Goal: Task Accomplishment & Management: Complete application form

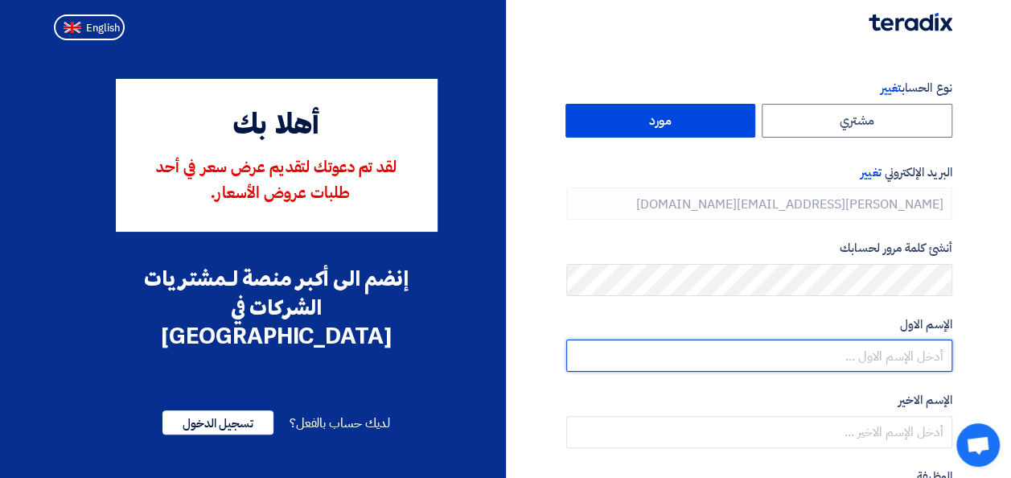
click at [855, 357] on input "text" at bounding box center [759, 356] width 386 height 32
type input "Ayman"
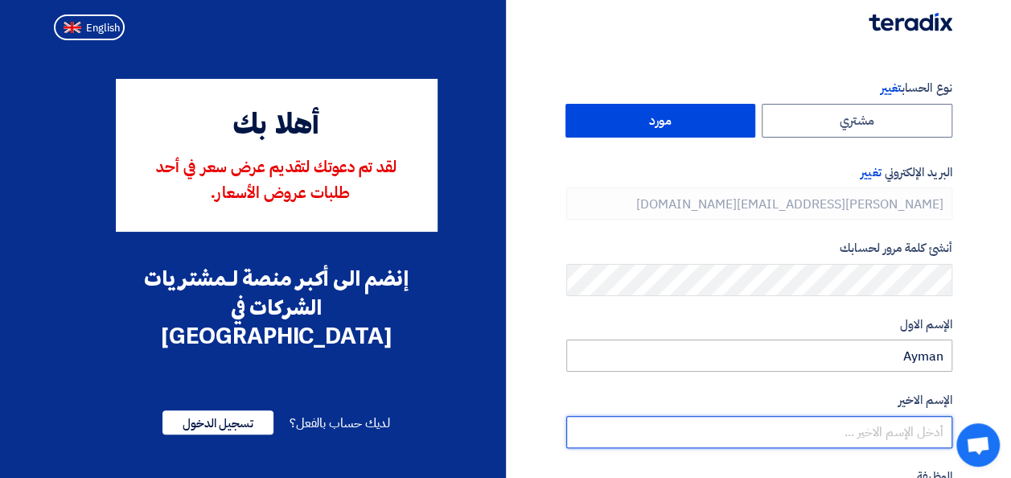
type input "helwa"
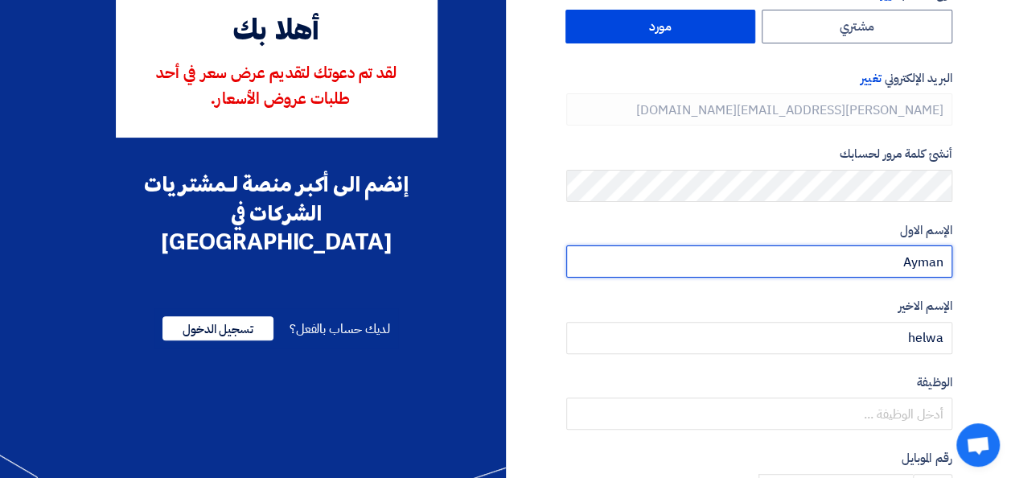
scroll to position [161, 0]
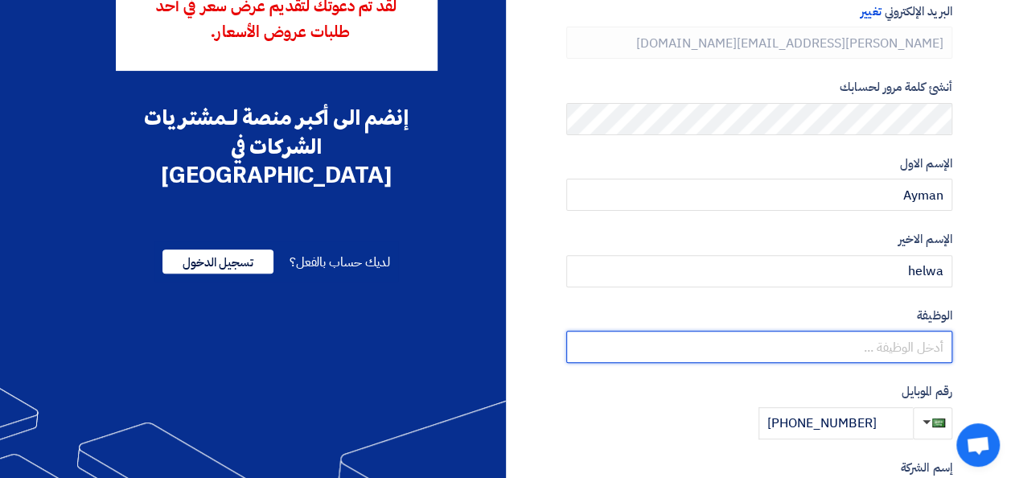
click at [773, 351] on input "text" at bounding box center [759, 347] width 386 height 32
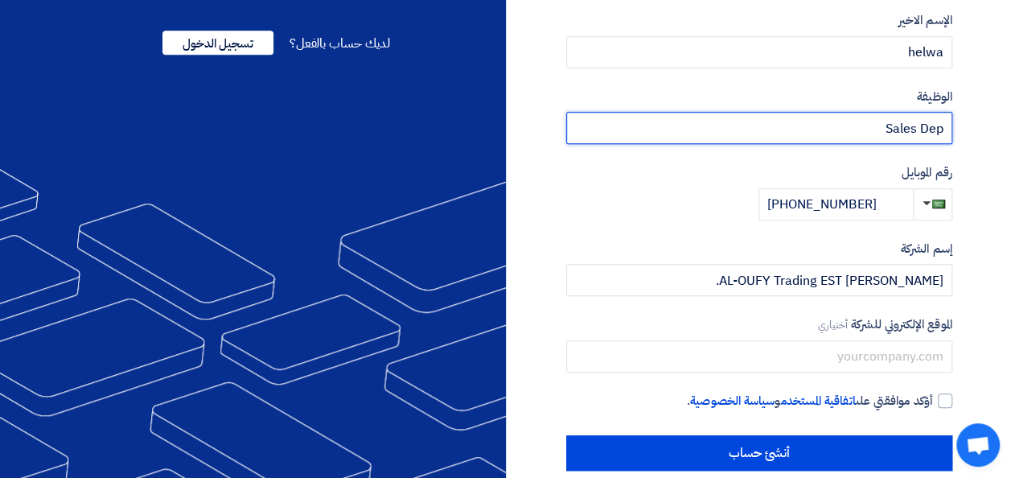
scroll to position [404, 0]
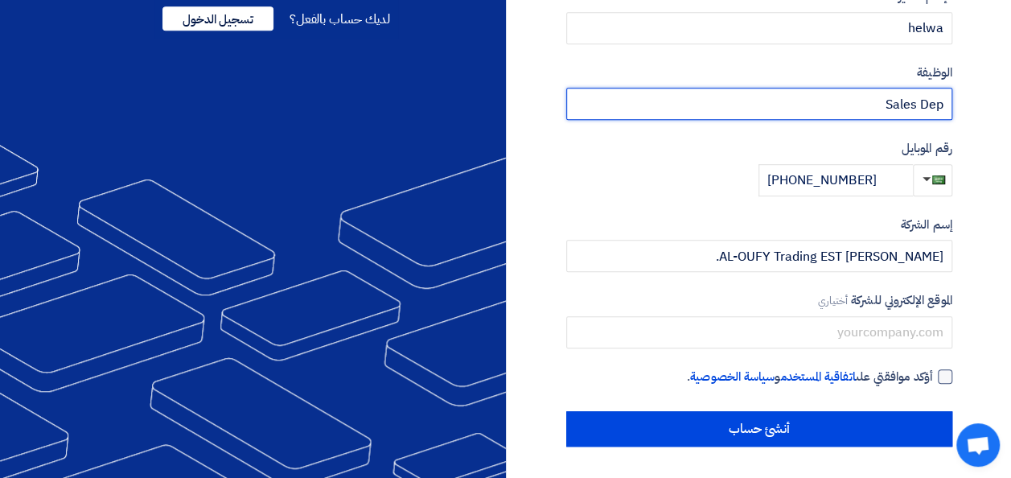
type input "Sales Dep"
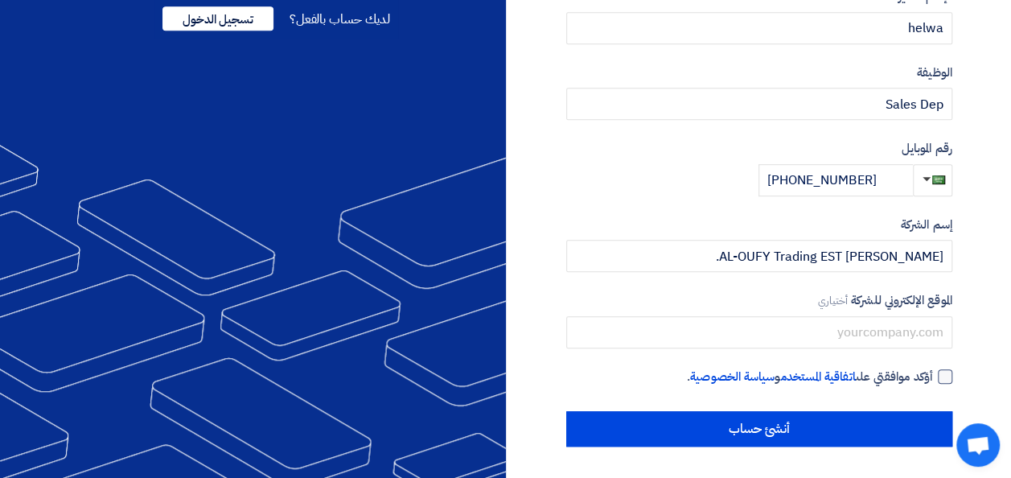
click at [940, 379] on div at bounding box center [945, 376] width 14 height 14
click at [933, 379] on input "أؤكد موافقتي على اتفاقية المستخدم و سياسة الخصوصية ." at bounding box center [740, 384] width 386 height 32
checkbox input "true"
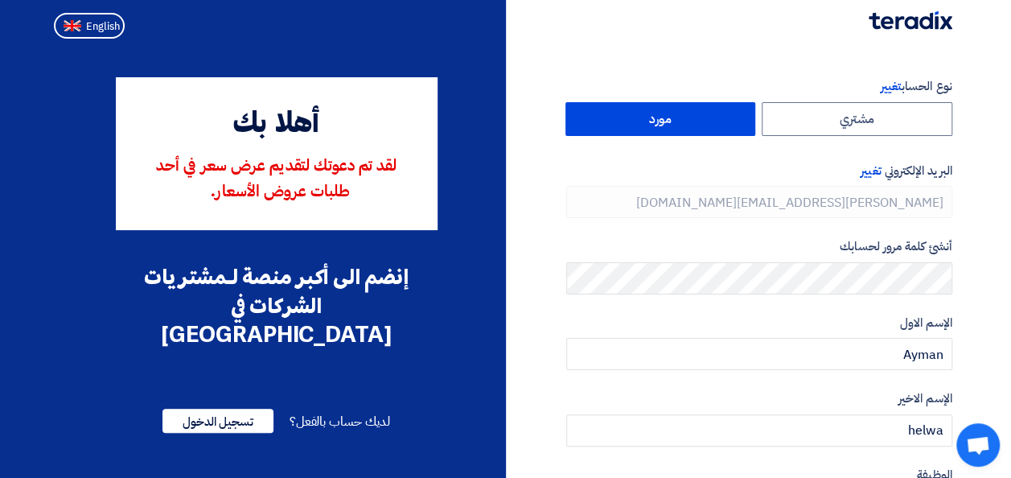
scroll to position [0, 0]
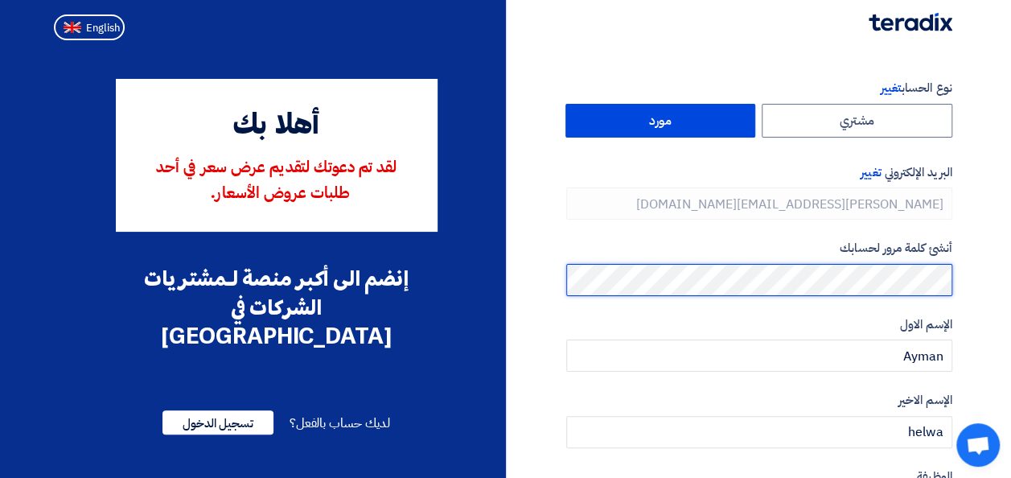
click at [978, 282] on section "نوع الحساب تغيير مشتري مورد البريد الإلكتروني تغيير [PERSON_NAME][EMAIL_ADDRESS…" at bounding box center [505, 465] width 1011 height 836
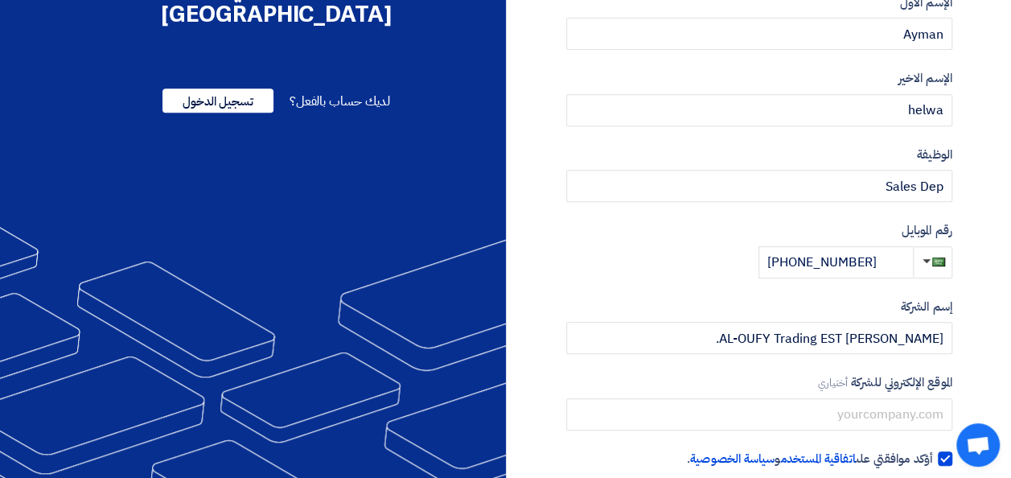
scroll to position [402, 0]
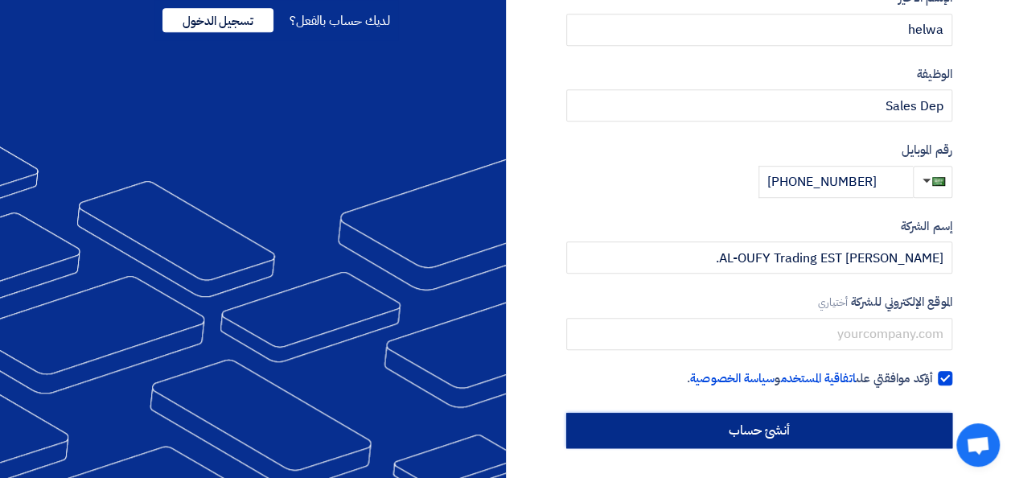
click at [779, 438] on input "أنشئ حساب" at bounding box center [759, 430] width 386 height 35
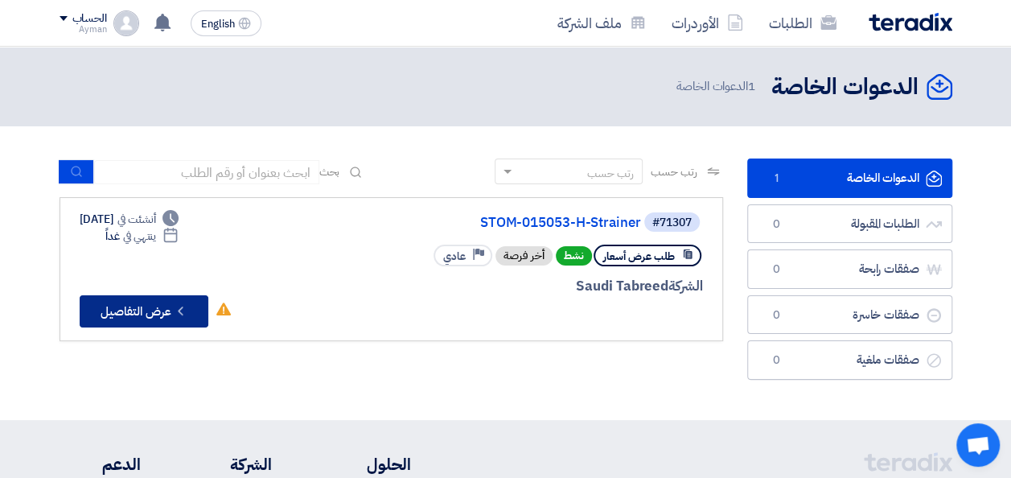
click at [146, 313] on button "Check details عرض التفاصيل" at bounding box center [144, 311] width 129 height 32
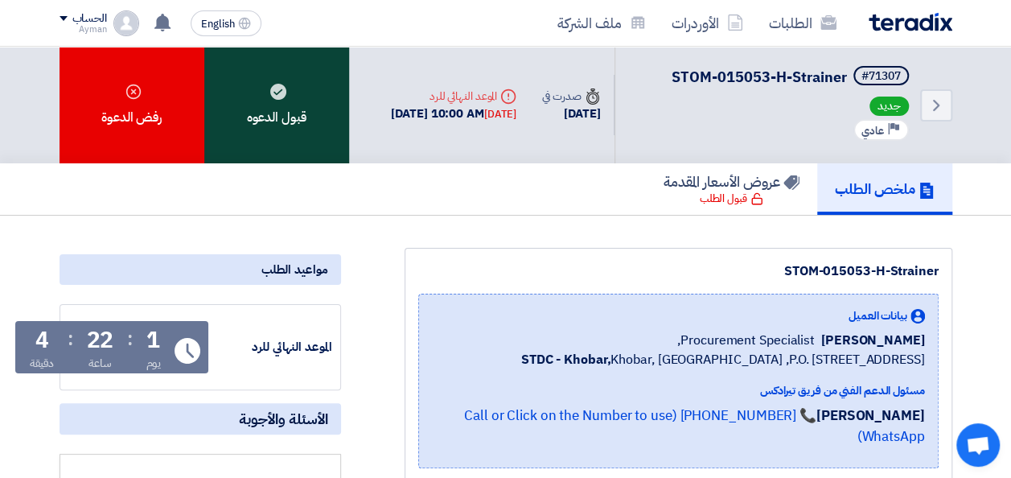
click at [285, 100] on div "قبول الدعوه" at bounding box center [276, 105] width 145 height 117
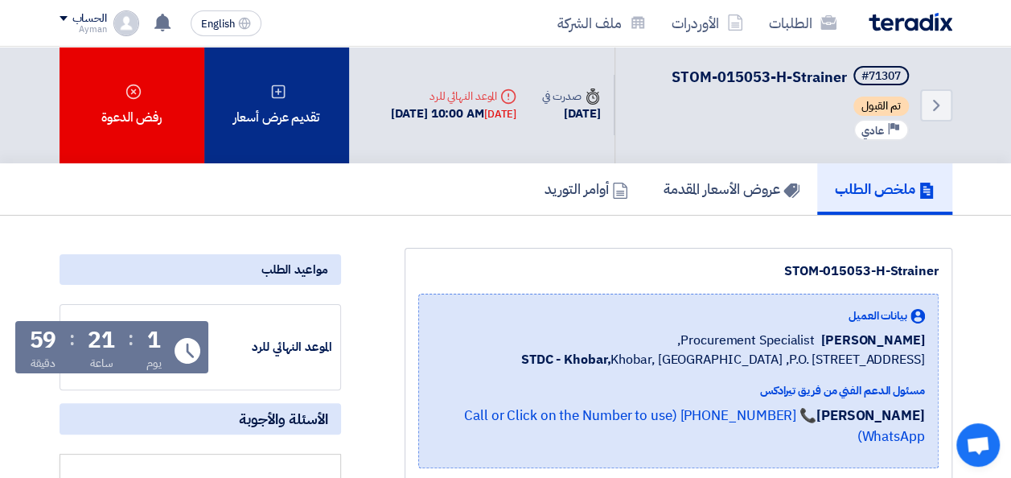
click at [294, 109] on div "تقديم عرض أسعار" at bounding box center [276, 105] width 145 height 117
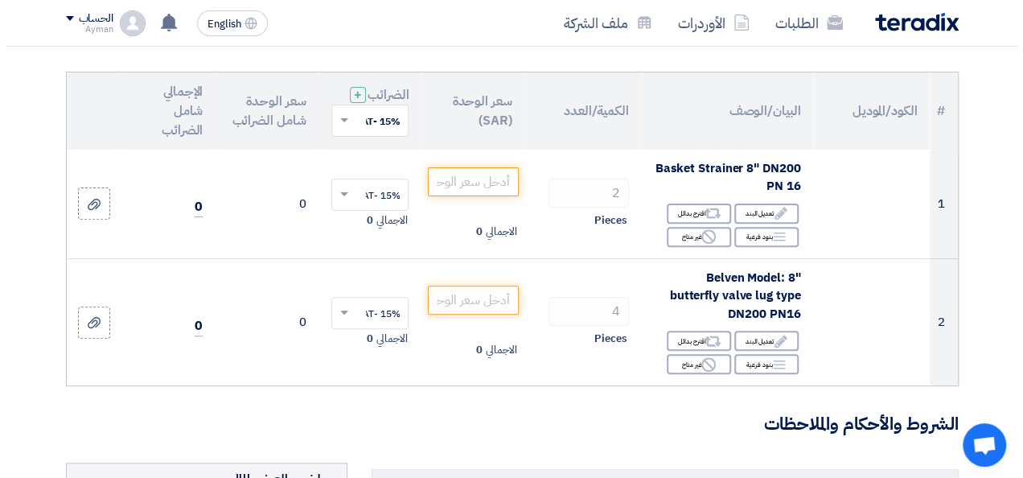
scroll to position [241, 0]
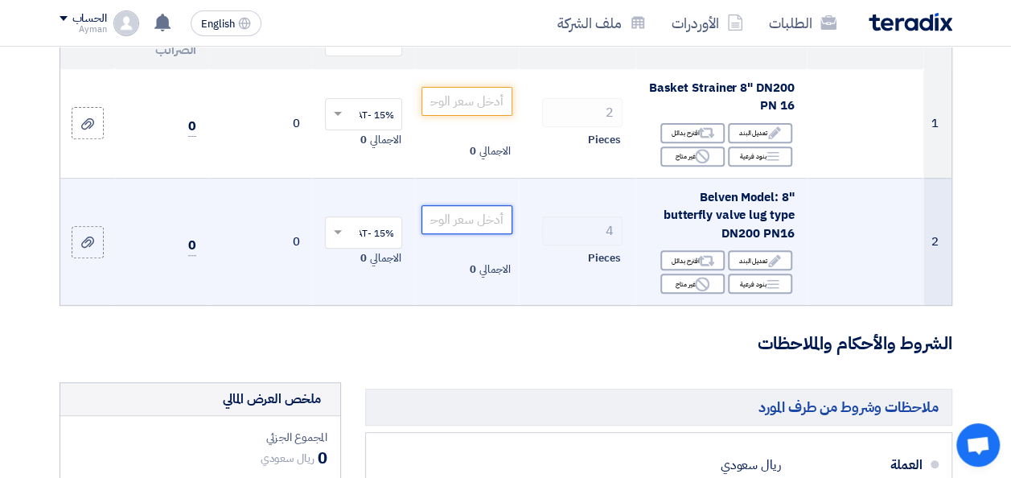
click at [467, 232] on input "number" at bounding box center [467, 219] width 90 height 29
drag, startPoint x: 479, startPoint y: 234, endPoint x: 505, endPoint y: 232, distance: 26.7
click at [505, 232] on input "2000" at bounding box center [467, 219] width 90 height 29
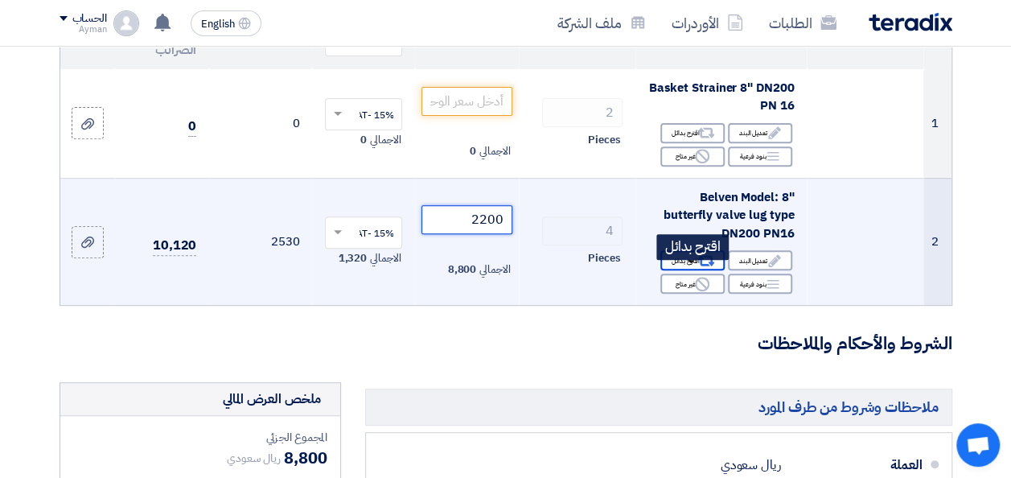
type input "2200"
click at [704, 270] on icon "Alternative" at bounding box center [706, 261] width 17 height 17
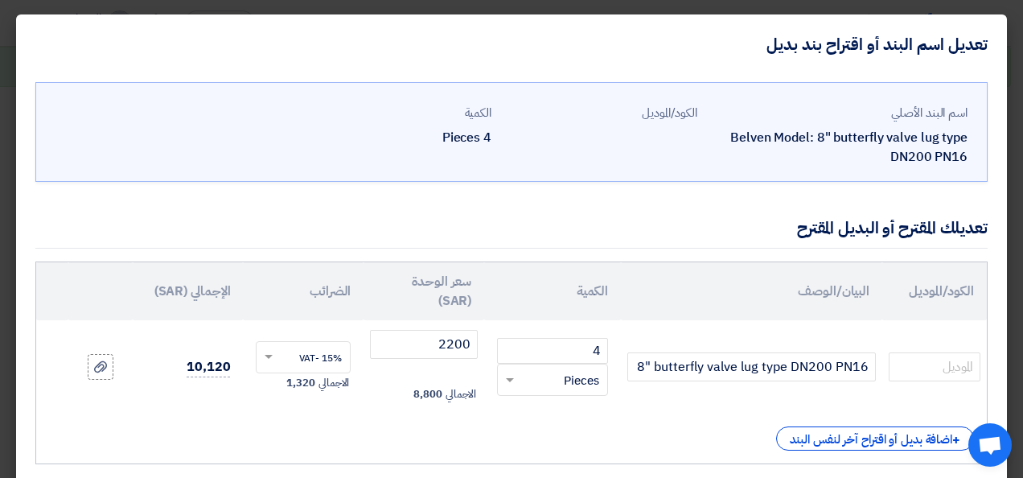
scroll to position [80, 0]
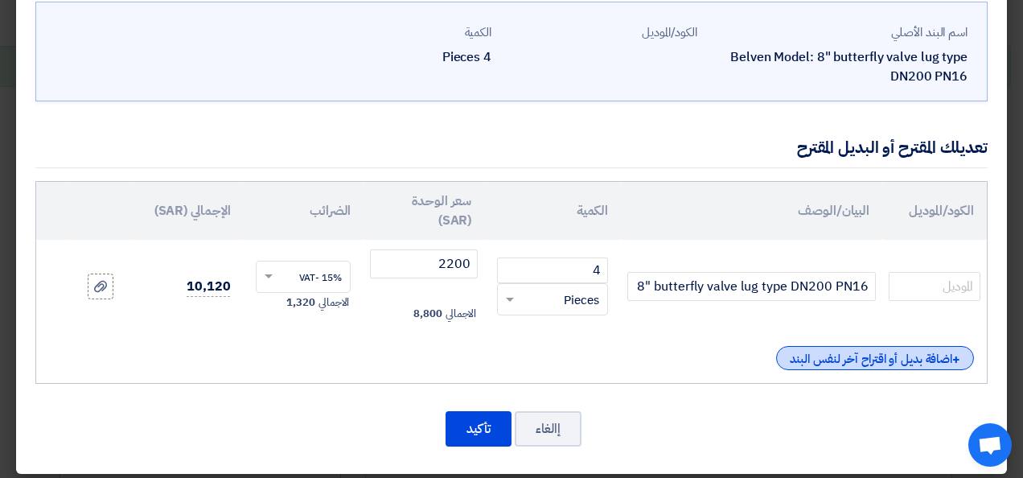
click at [819, 356] on div "+ اضافة بديل أو اقتراح آخر لنفس البند" at bounding box center [875, 358] width 198 height 24
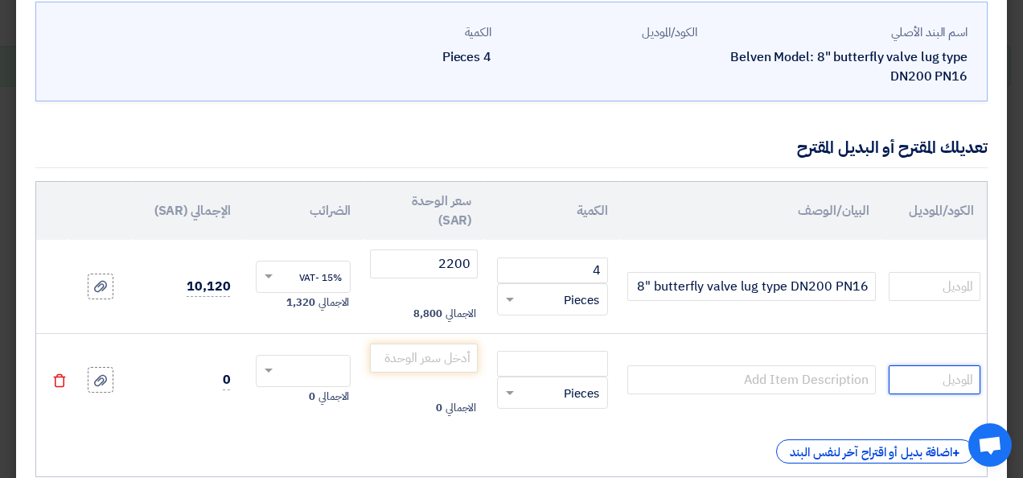
click at [925, 376] on input "text" at bounding box center [935, 379] width 92 height 29
type input "Siemens"
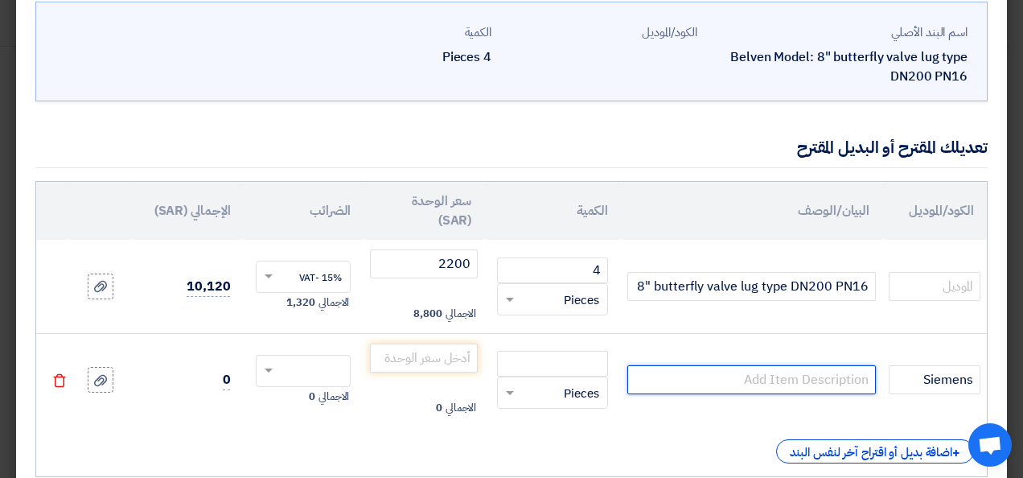
click at [770, 382] on input "text" at bounding box center [752, 379] width 249 height 29
paste input "VKF42.200 Butterfly valve PN16, DN200"
click at [874, 384] on input "VKF42.200 Butterfly valve PN16, DN200" at bounding box center [752, 379] width 249 height 29
type input "VKF42.200 Butterfly valve PN16, DN2000"
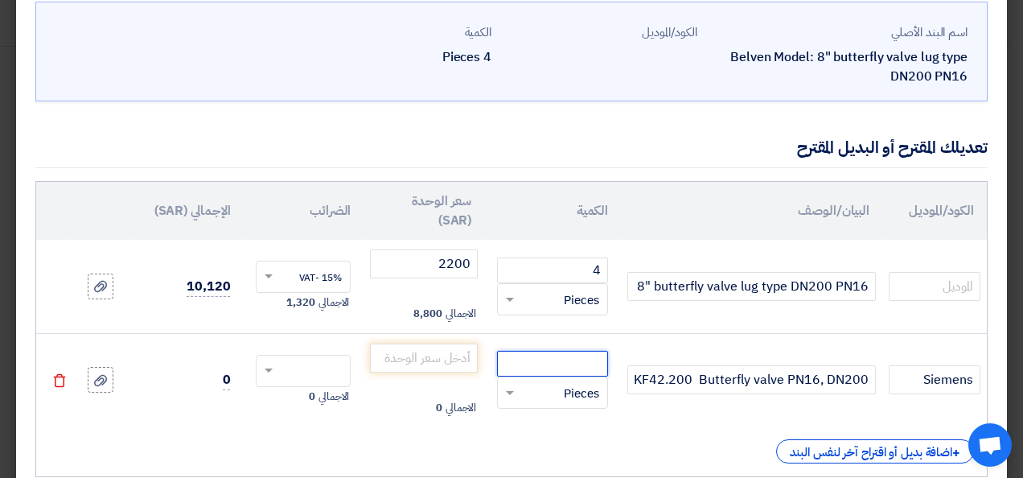
click at [589, 366] on input "number" at bounding box center [552, 364] width 111 height 26
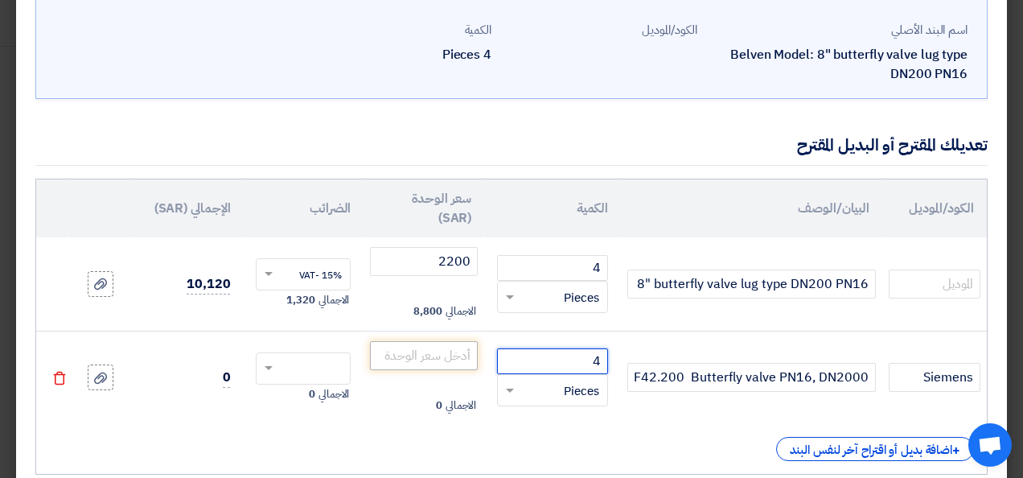
scroll to position [161, 0]
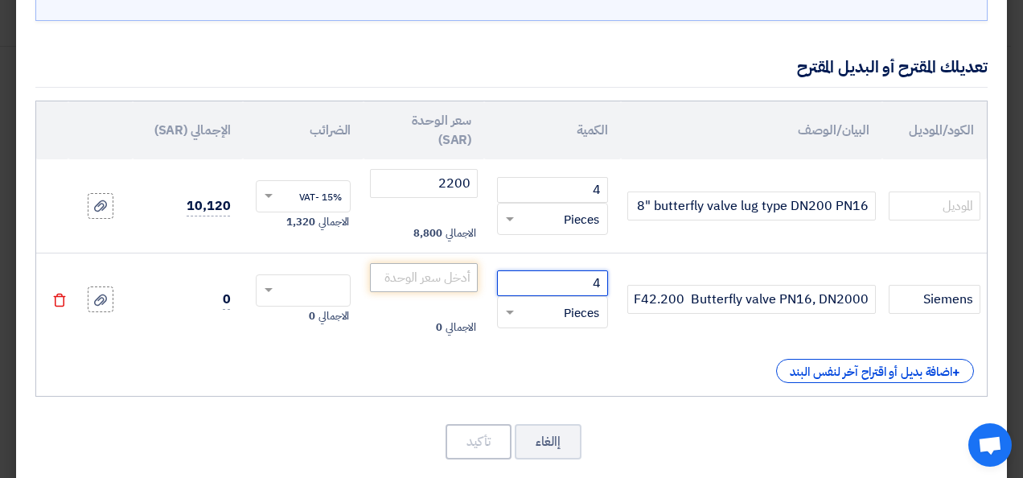
type input "4"
click at [451, 280] on input "number" at bounding box center [424, 277] width 108 height 29
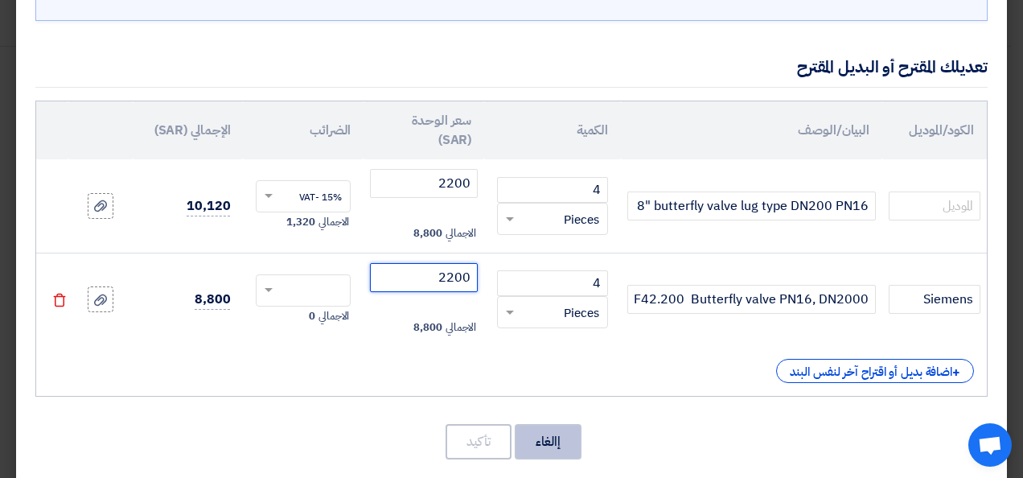
type input "2200"
click at [558, 436] on button "إالغاء" at bounding box center [548, 441] width 67 height 35
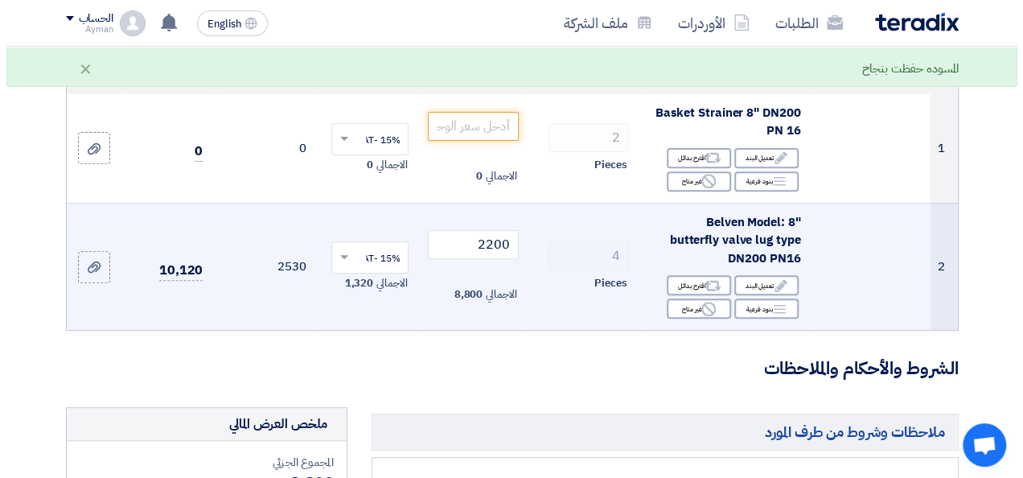
scroll to position [241, 0]
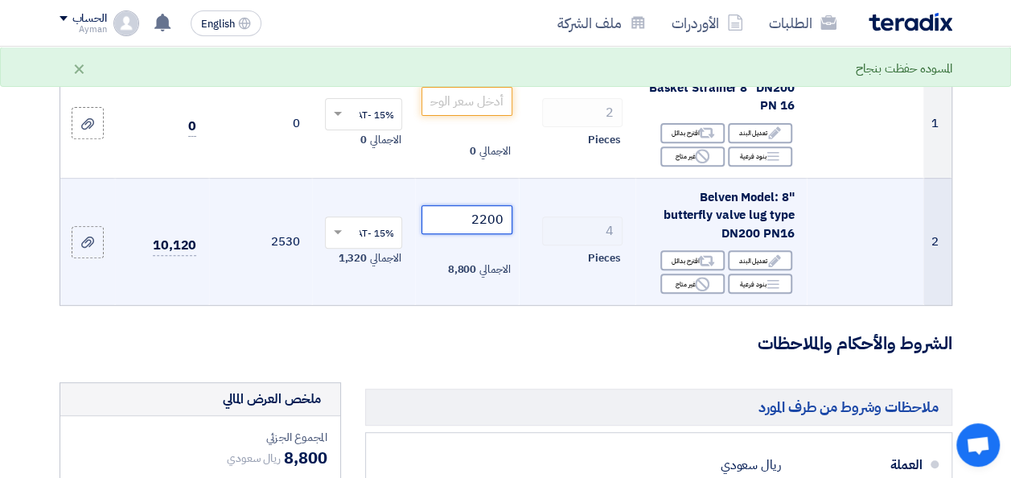
drag, startPoint x: 467, startPoint y: 233, endPoint x: 521, endPoint y: 224, distance: 54.6
click at [521, 224] on tr "2 Belven Model: 8" butterfly valve lug type DN200 PN16 Edit تعديل البند Alterna…" at bounding box center [505, 241] width 891 height 127
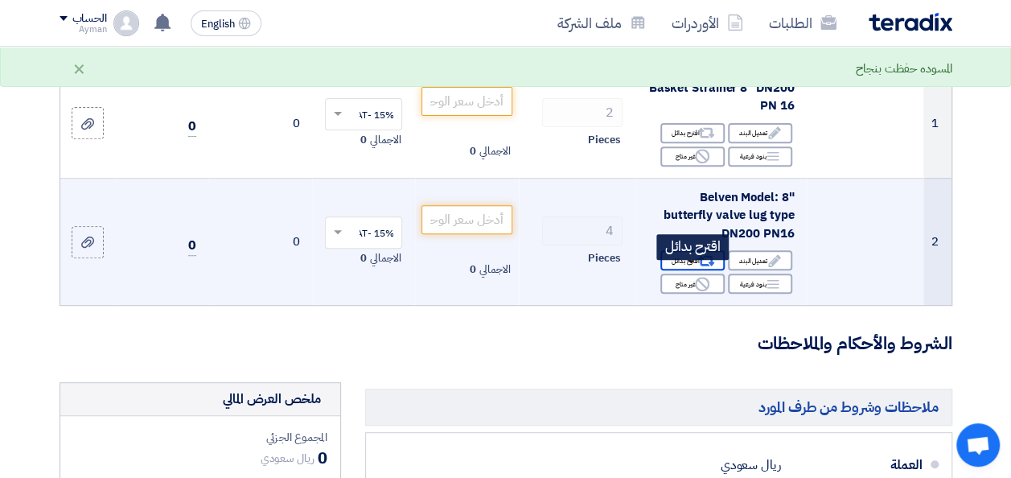
click at [699, 266] on use at bounding box center [706, 261] width 17 height 10
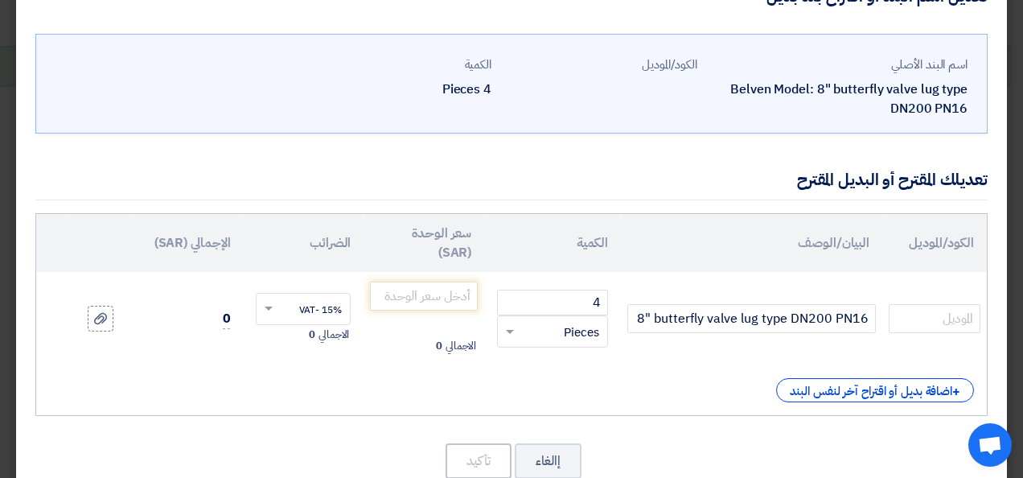
scroll to position [89, 0]
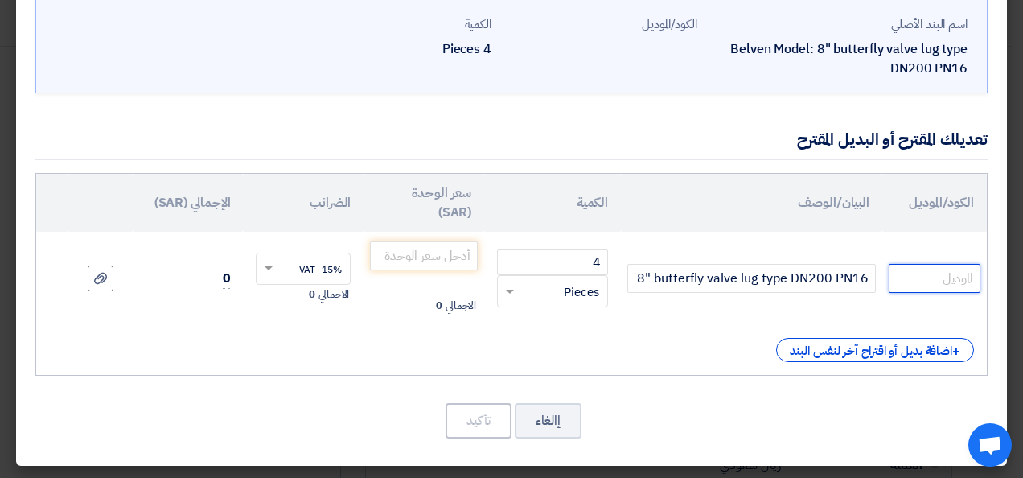
click at [919, 282] on input "text" at bounding box center [935, 278] width 92 height 29
type input "Siemens"
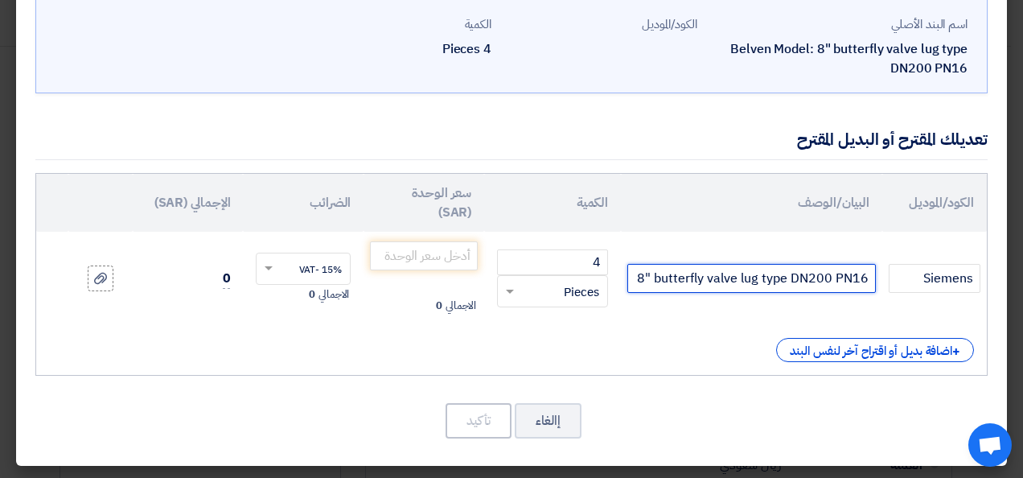
click at [828, 278] on input "Belven Model: 8" butterfly valve lug type DN200 PN16" at bounding box center [752, 278] width 249 height 29
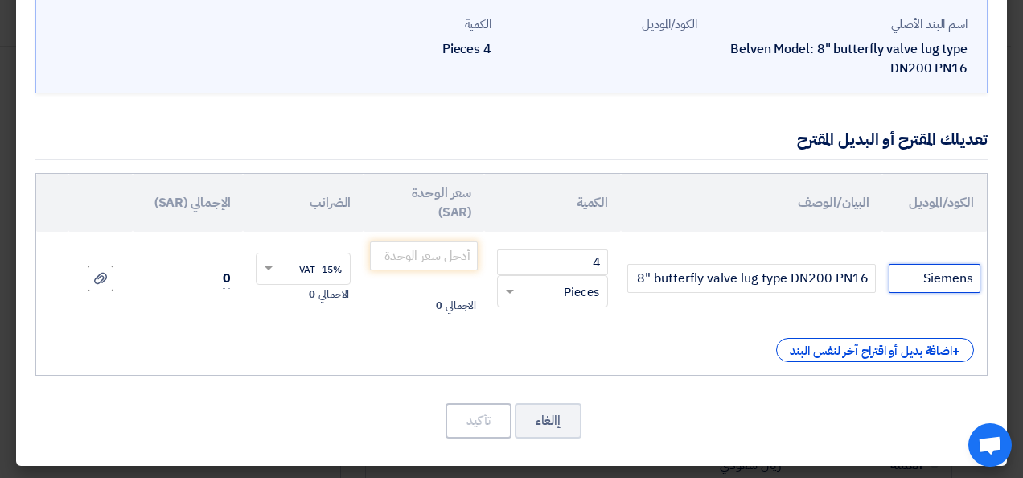
drag, startPoint x: 921, startPoint y: 278, endPoint x: 984, endPoint y: 275, distance: 62.8
click at [984, 275] on td "Siemens" at bounding box center [935, 278] width 105 height 93
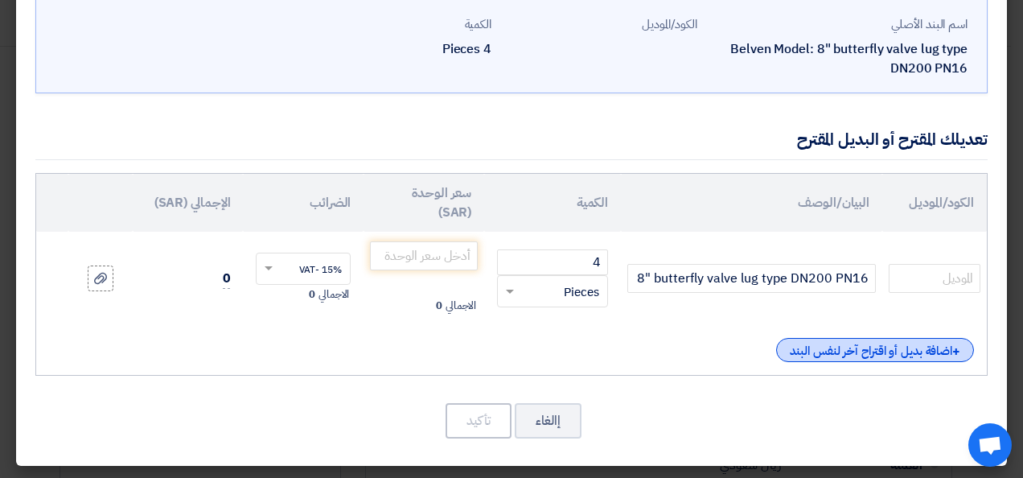
click at [927, 357] on div "+ اضافة بديل أو اقتراح آخر لنفس البند" at bounding box center [875, 350] width 198 height 24
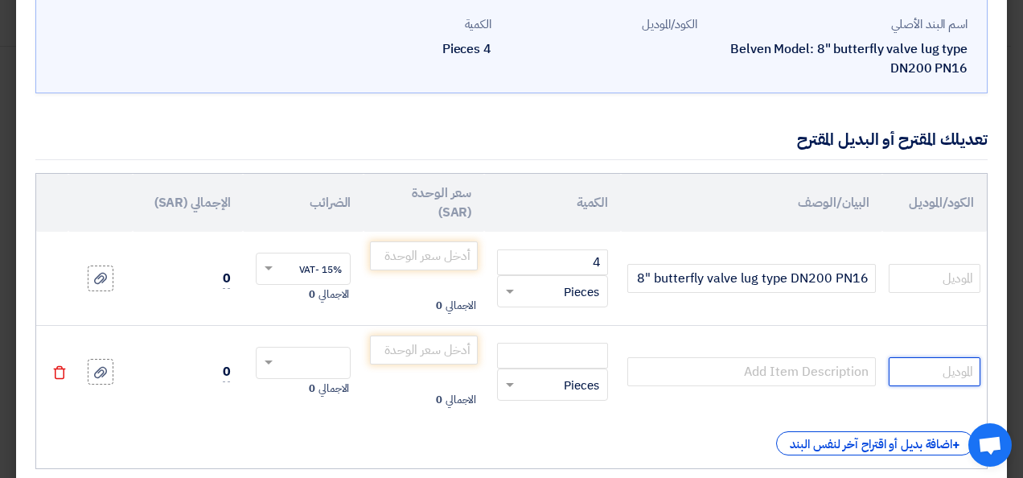
click at [946, 379] on input "text" at bounding box center [935, 371] width 92 height 29
type input "Siemens"
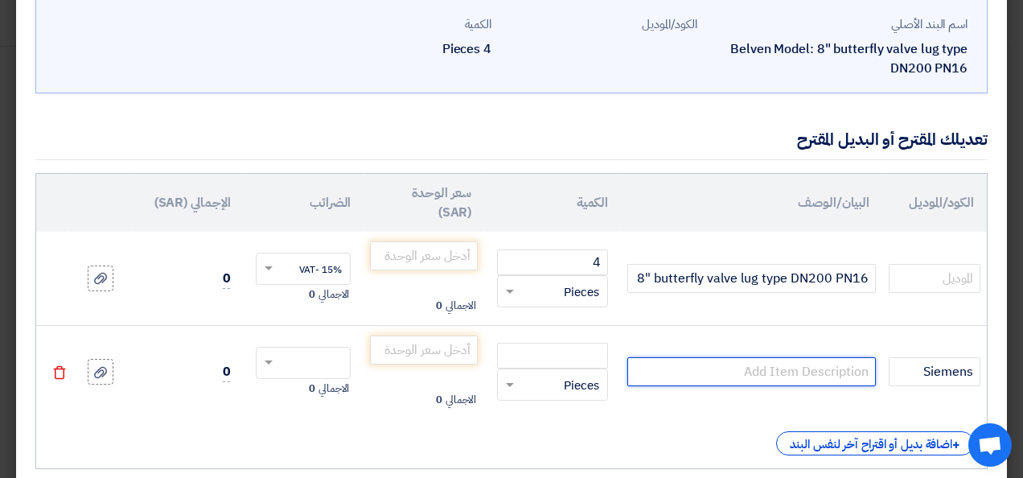
click at [813, 369] on input "text" at bounding box center [752, 371] width 249 height 29
paste input "VKF42.200 Butterfly valve PN16, DN200"
type input "VKF42.200 Butterfly valve PN16, DN200"
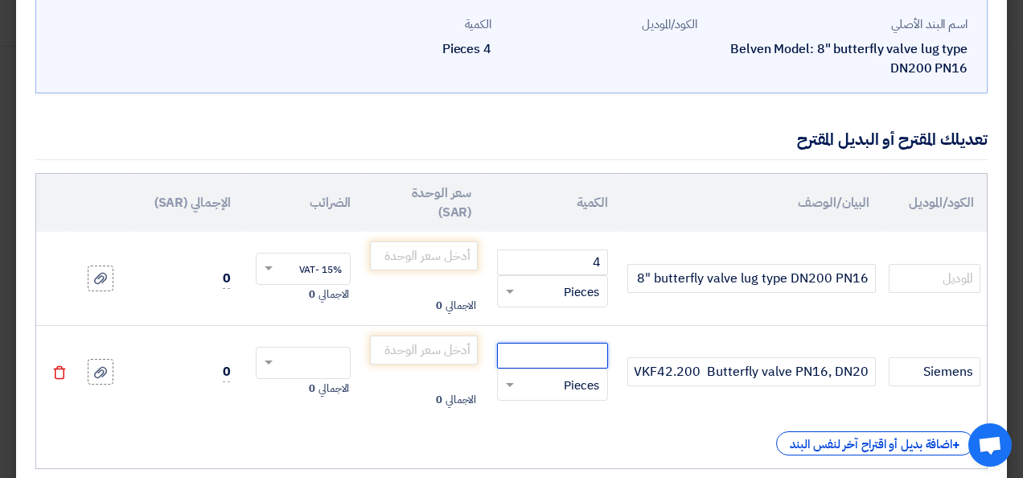
click at [579, 356] on input "number" at bounding box center [552, 356] width 111 height 26
type input "4"
click at [447, 344] on input "number" at bounding box center [424, 350] width 108 height 29
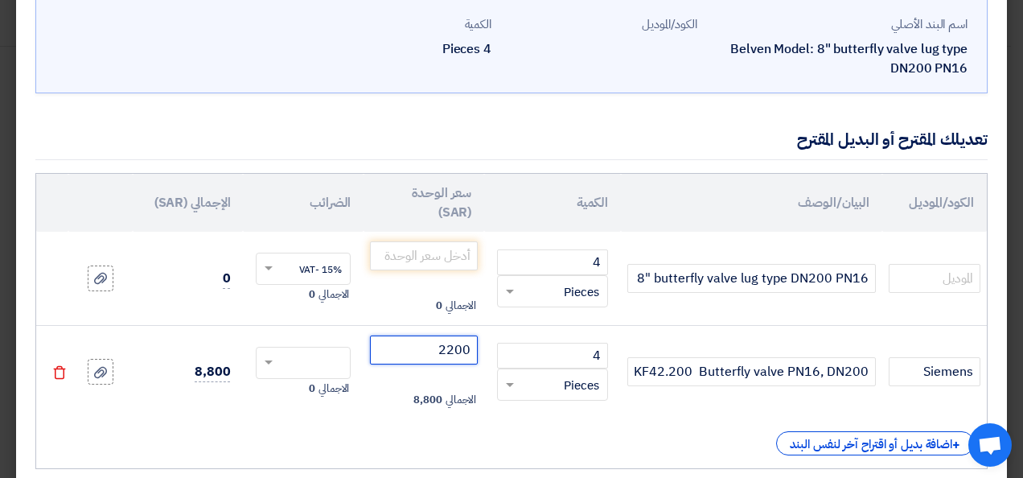
type input "2200"
click at [364, 415] on td "الاجمالي 0" at bounding box center [303, 371] width 121 height 93
click at [307, 270] on input "text" at bounding box center [314, 270] width 60 height 26
click at [320, 294] on span "15% -VAT" at bounding box center [320, 298] width 43 height 14
click at [328, 355] on input "text" at bounding box center [314, 365] width 60 height 26
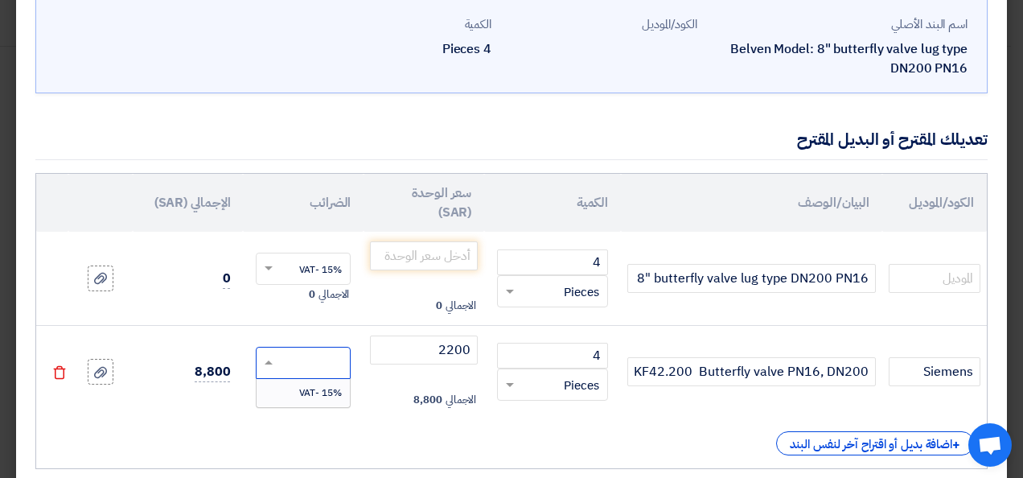
click at [326, 385] on span "15% -VAT" at bounding box center [320, 392] width 43 height 14
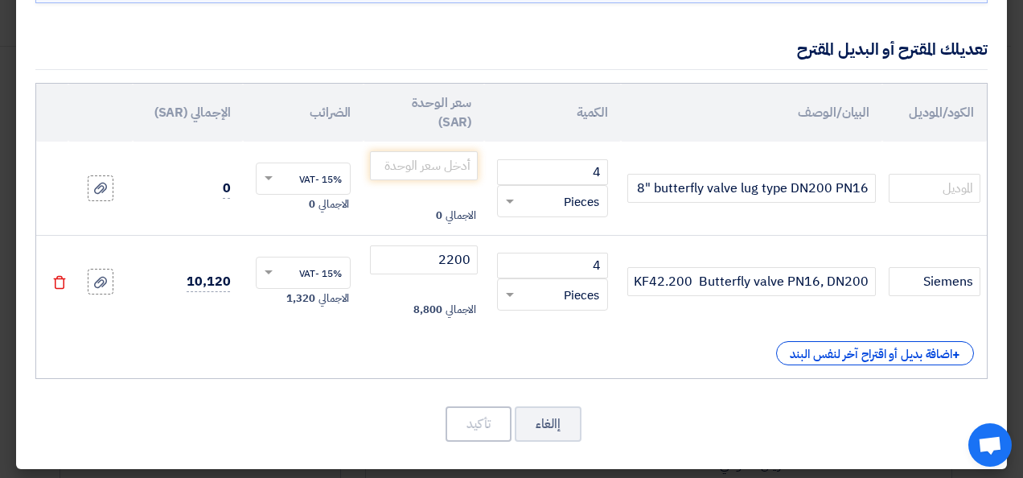
scroll to position [182, 0]
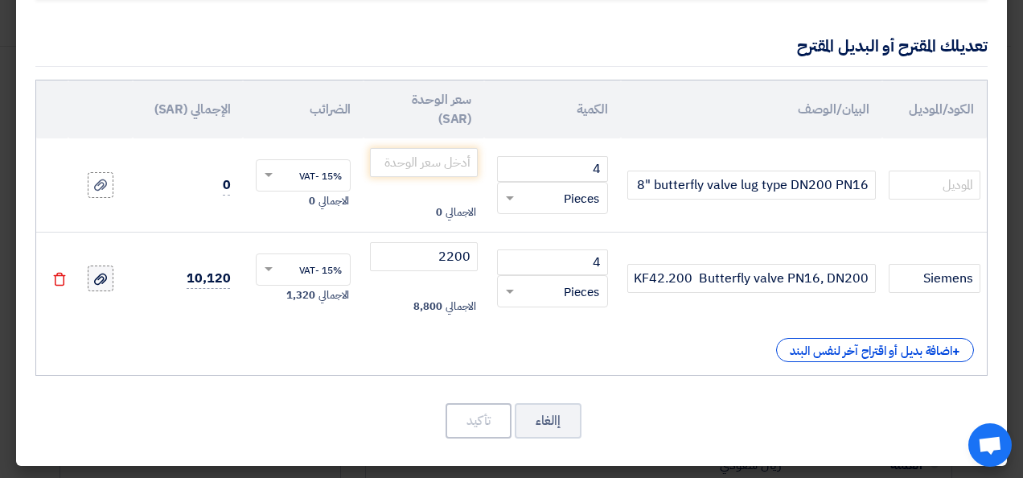
click at [107, 279] on icon at bounding box center [100, 279] width 13 height 13
click at [0, 0] on input "file" at bounding box center [0, 0] width 0 height 0
click at [358, 346] on div "+ اضافة بديل أو اقتراح آخر لنفس البند" at bounding box center [511, 350] width 925 height 24
click at [957, 185] on input "text" at bounding box center [935, 185] width 92 height 29
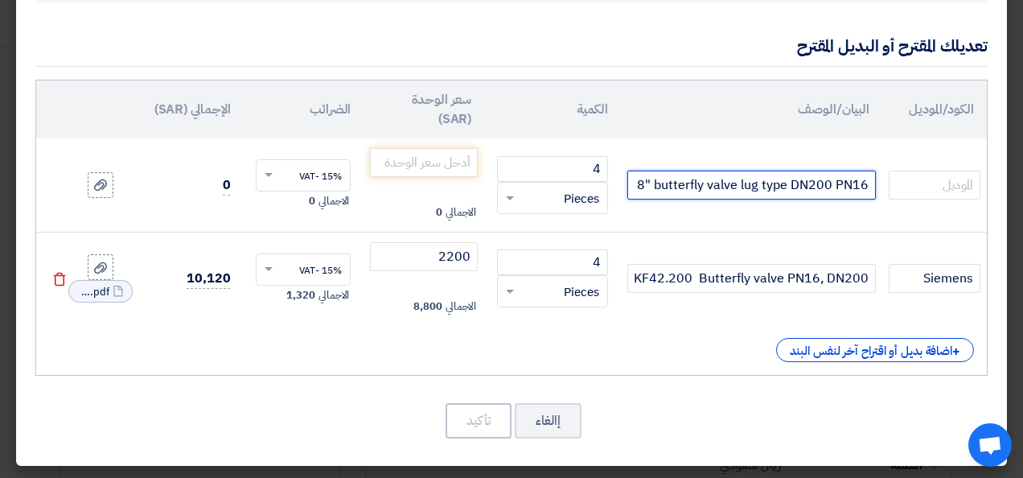
click at [856, 184] on input "Belven Model: 8" butterfly valve lug type DN200 PN16" at bounding box center [752, 185] width 249 height 29
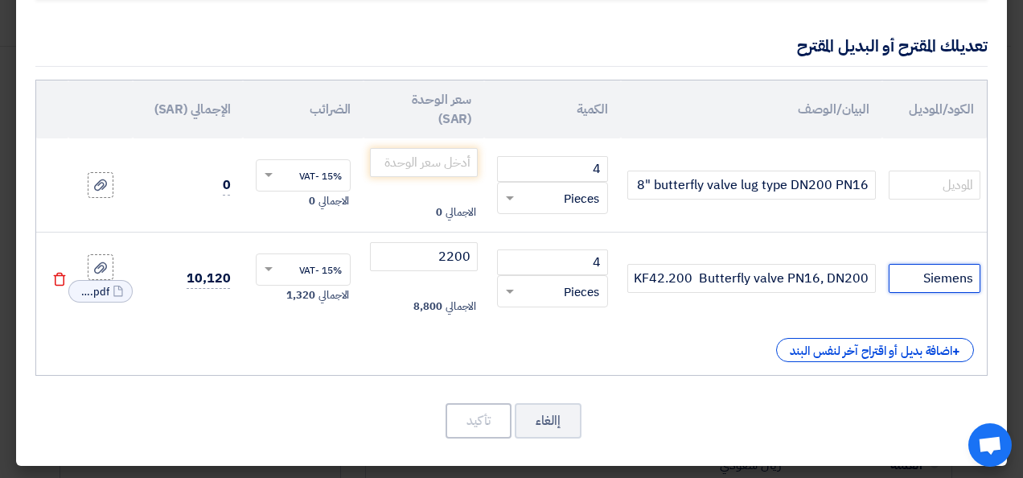
drag, startPoint x: 916, startPoint y: 277, endPoint x: 981, endPoint y: 278, distance: 65.2
click at [981, 278] on td "Siemens" at bounding box center [935, 278] width 105 height 93
click at [941, 185] on input "text" at bounding box center [935, 185] width 92 height 29
paste input "Siemens"
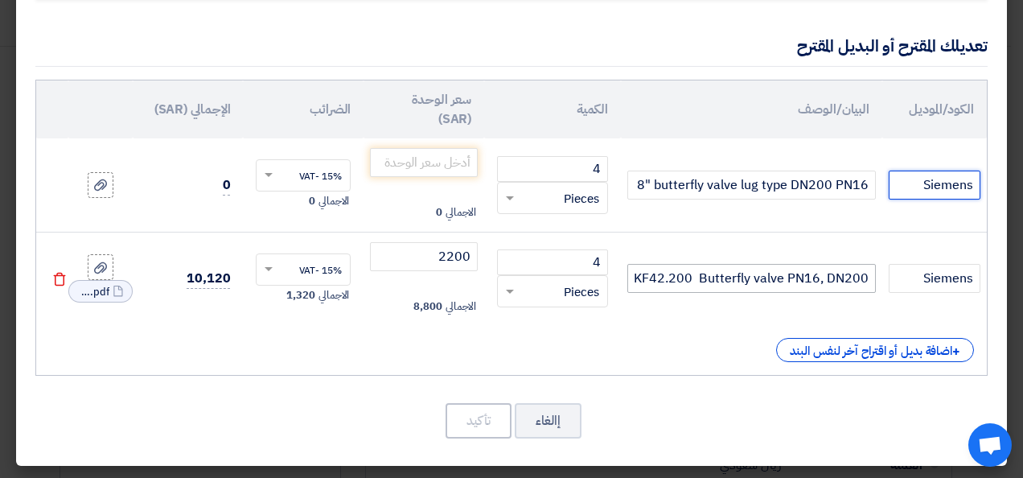
type input "Siemens"
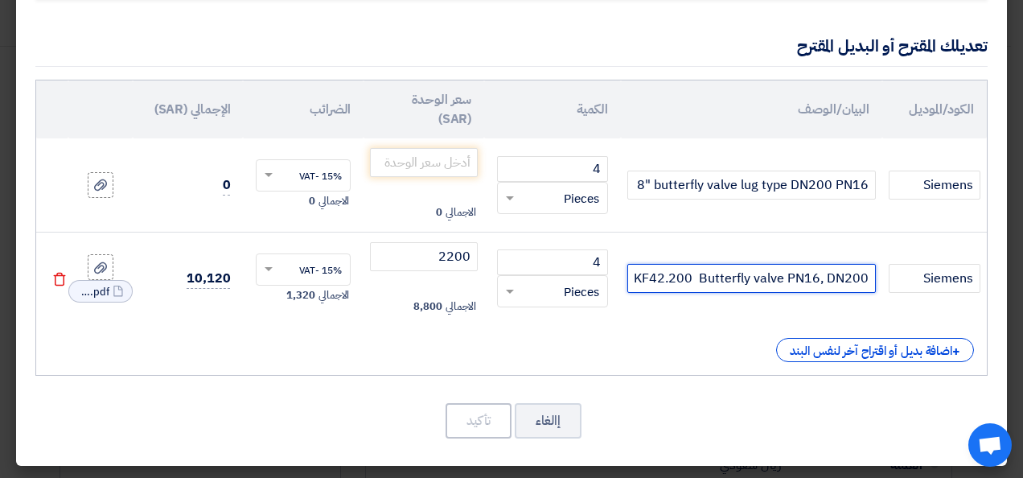
click at [637, 275] on input "VKF42.200 Butterfly valve PN16, DN200" at bounding box center [752, 278] width 249 height 29
drag, startPoint x: 640, startPoint y: 275, endPoint x: 626, endPoint y: 278, distance: 14.7
click at [626, 278] on tr "Siemens VKF42.200 Butterfly valve PN16, DN200 4 RFQ_STEP1.ITEMS.2.TYPE_PLACEHOL…" at bounding box center [511, 278] width 951 height 93
click at [635, 274] on input "VKF42.200 Butterfly valve PN16, DN200" at bounding box center [752, 278] width 249 height 29
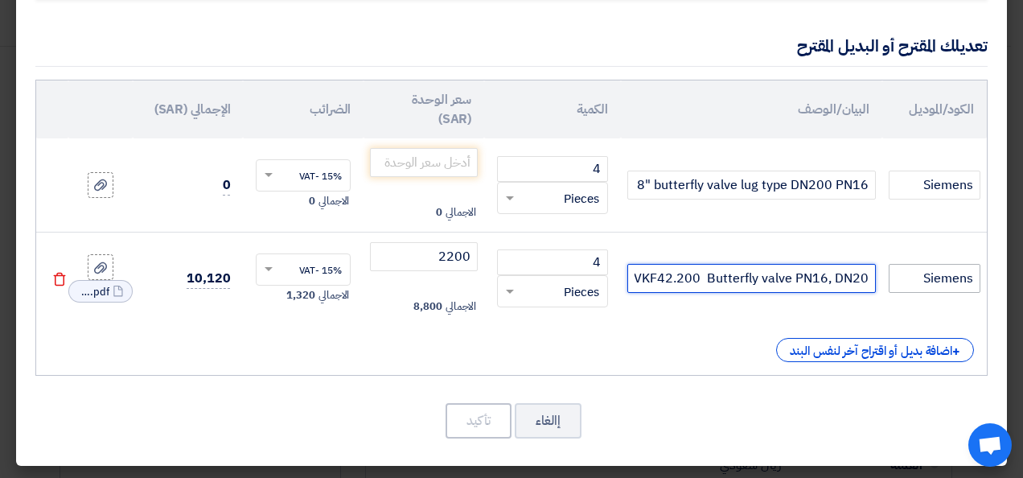
scroll to position [0, 0]
drag, startPoint x: 635, startPoint y: 274, endPoint x: 898, endPoint y: 275, distance: 263.1
click at [898, 275] on tr "Siemens VKF42.200 Butterfly valve PN16, DN200 4 RFQ_STEP1.ITEMS.2.TYPE_PLACEHOL…" at bounding box center [511, 278] width 951 height 93
click at [817, 274] on input "VKF42.200 Butterfly valve PN16, DN200" at bounding box center [752, 278] width 249 height 29
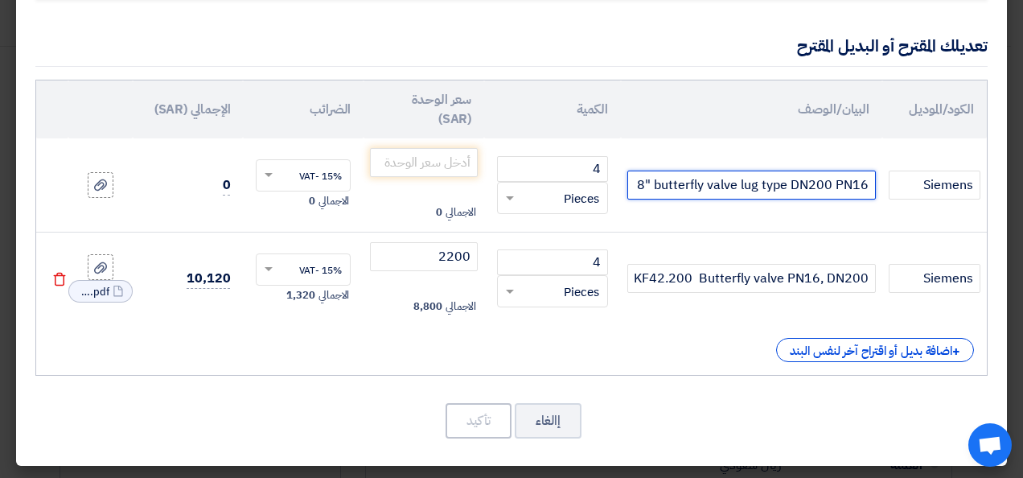
drag, startPoint x: 639, startPoint y: 183, endPoint x: 870, endPoint y: 190, distance: 231.0
click at [870, 190] on input "Belven Model: 8" butterfly valve lug type DN200 PN16" at bounding box center [752, 185] width 249 height 29
type input "Belven Model"
drag, startPoint x: 790, startPoint y: 186, endPoint x: 887, endPoint y: 186, distance: 96.6
click at [887, 186] on tr "Siemens Belven Model 4 RFQ_STEP1.ITEMS.2.TYPE_PLACEHOLDER × Pieces" at bounding box center [511, 184] width 951 height 93
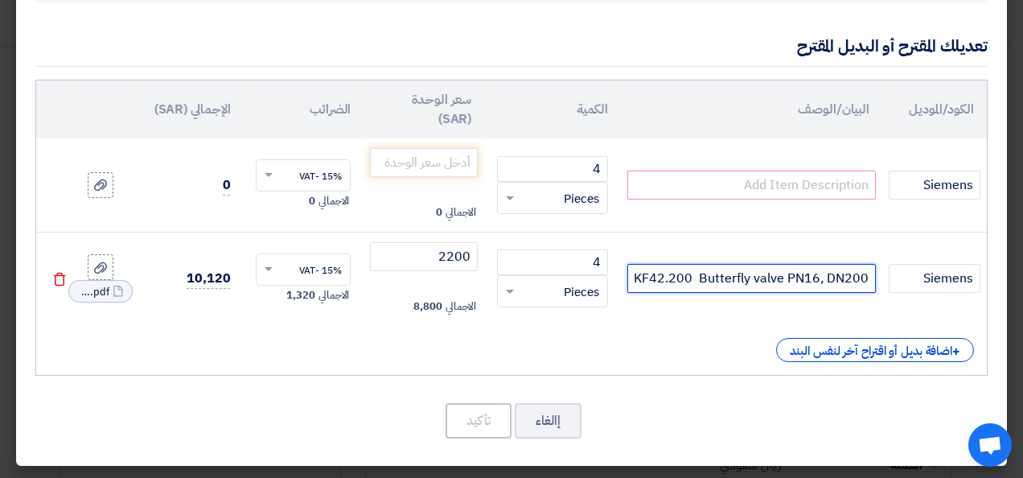
scroll to position [0, -7]
drag, startPoint x: 871, startPoint y: 277, endPoint x: 581, endPoint y: 276, distance: 289.7
click at [581, 276] on tr "Siemens VKF42.200 Butterfly valve PN16, DN200 4 RFQ_STEP1.ITEMS.2.TYPE_PLACEHOL…" at bounding box center [511, 278] width 951 height 93
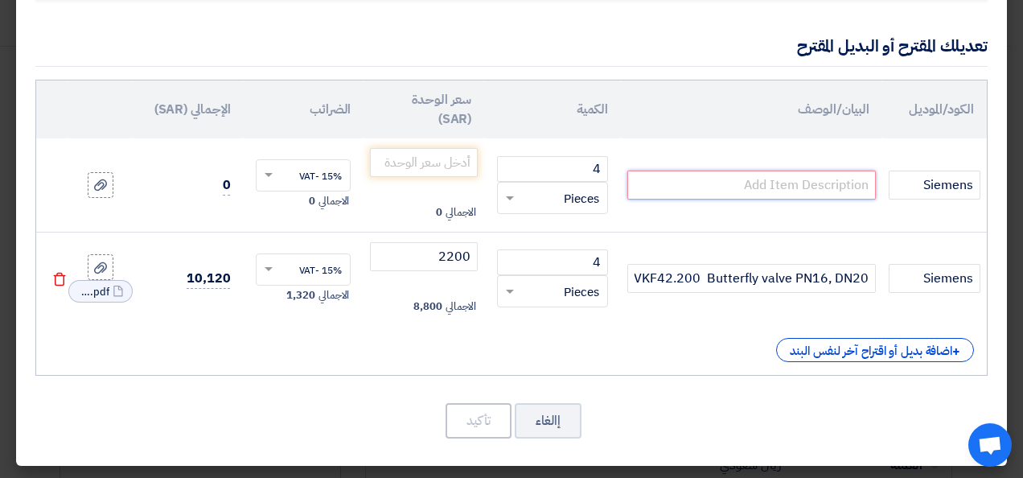
scroll to position [0, 0]
click at [790, 187] on input "text" at bounding box center [752, 185] width 249 height 29
paste input "VKF42.200 Butterfly valve PN16, DN200"
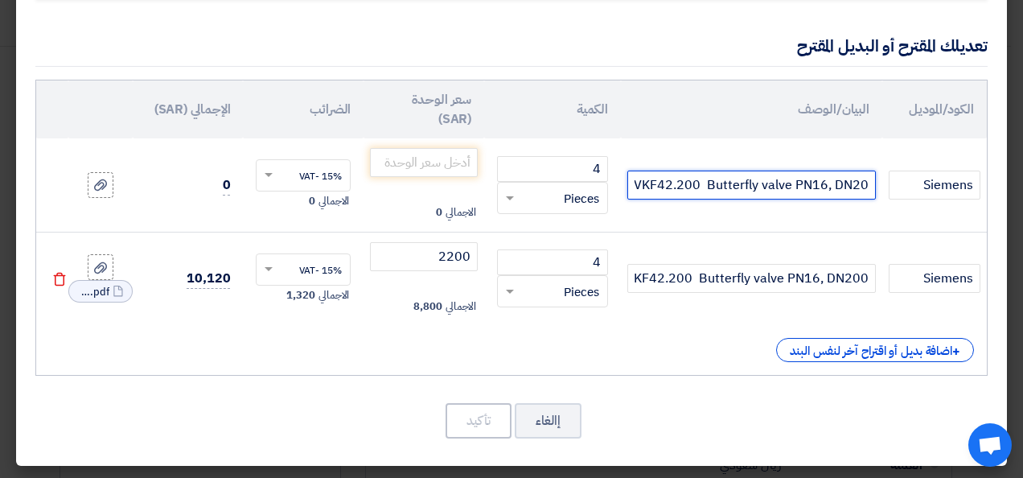
type input "VKF42.200 Butterfly valve PN16, DN200"
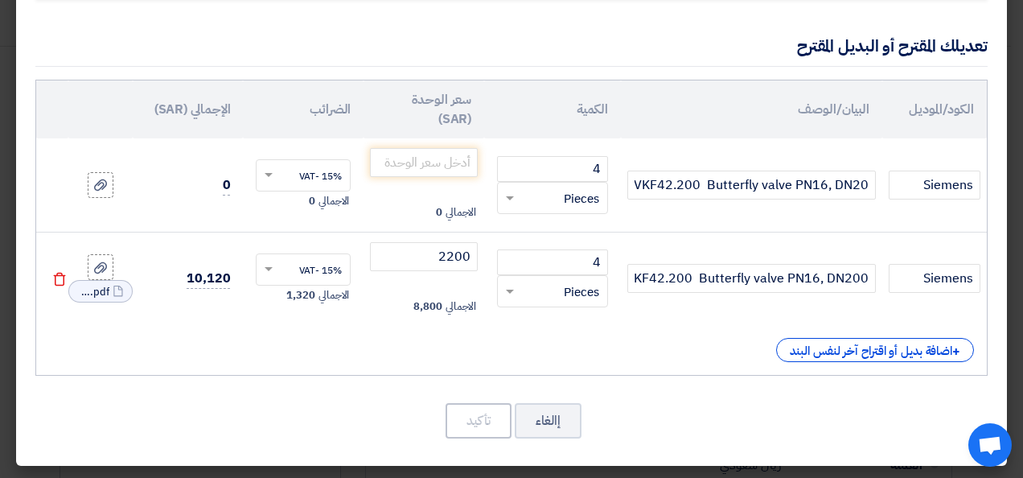
scroll to position [0, 0]
click at [67, 276] on icon "Delete" at bounding box center [59, 279] width 14 height 14
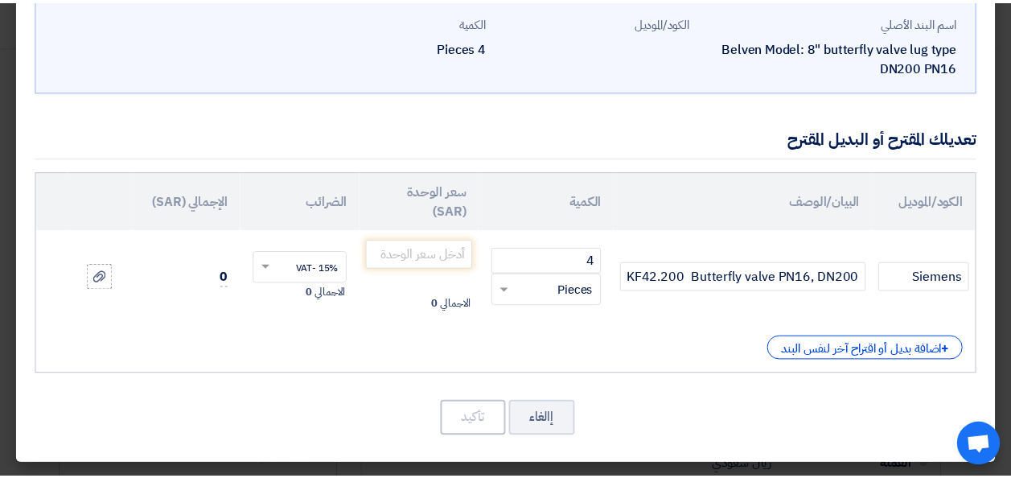
scroll to position [89, 0]
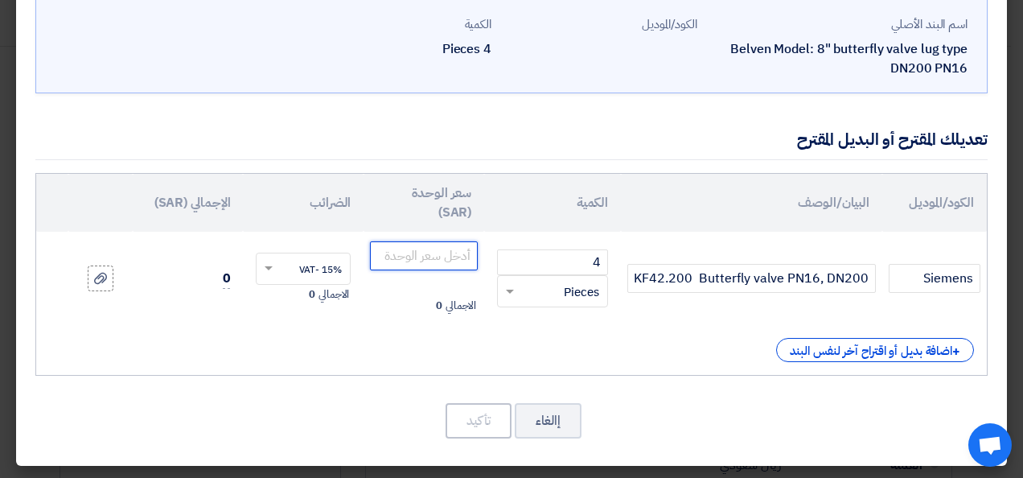
click at [471, 260] on input "number" at bounding box center [424, 255] width 108 height 29
type input "2200"
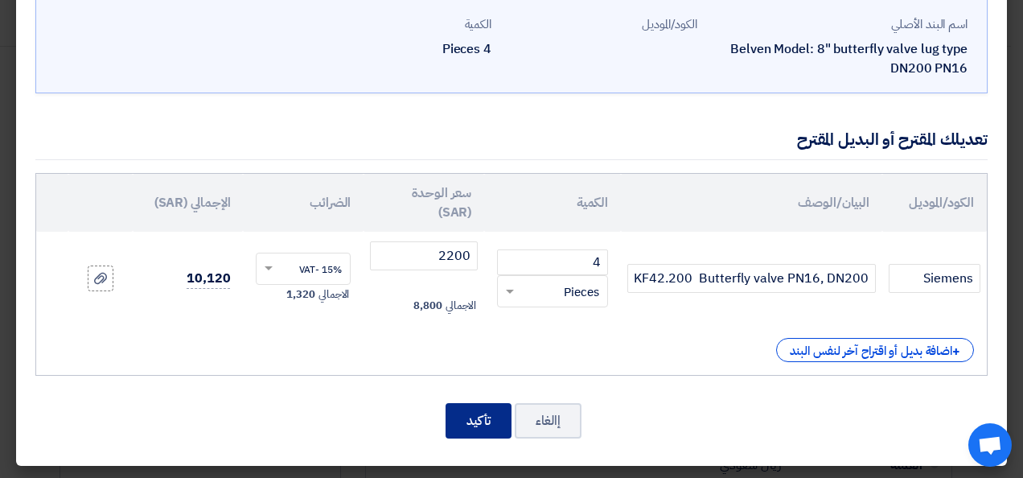
click at [487, 417] on button "تأكيد" at bounding box center [479, 420] width 66 height 35
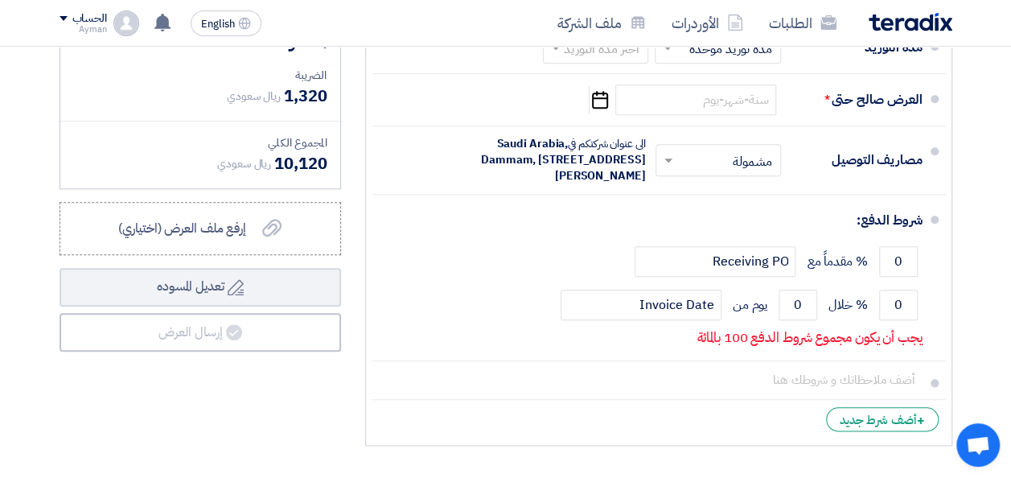
scroll to position [644, 0]
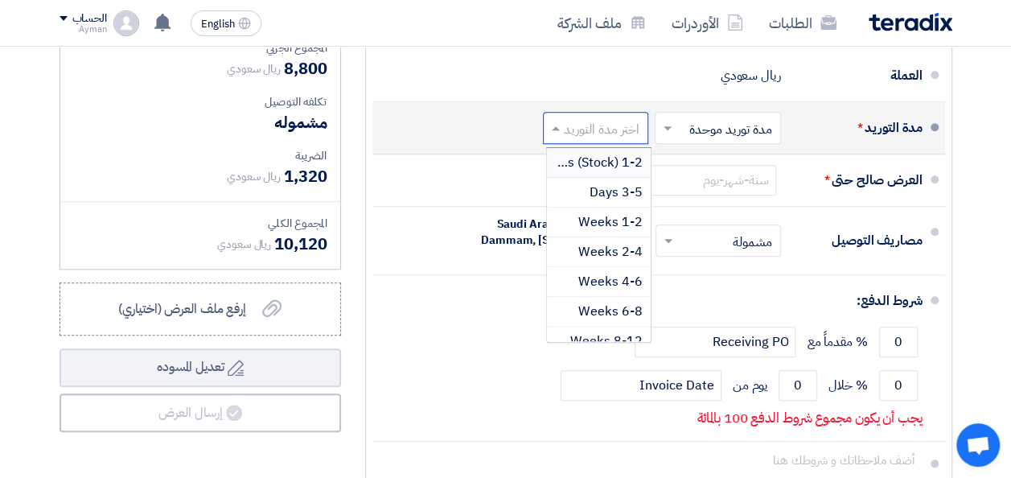
click at [623, 140] on input "text" at bounding box center [592, 128] width 97 height 23
click at [621, 283] on span "4-6 Weeks" at bounding box center [611, 281] width 64 height 19
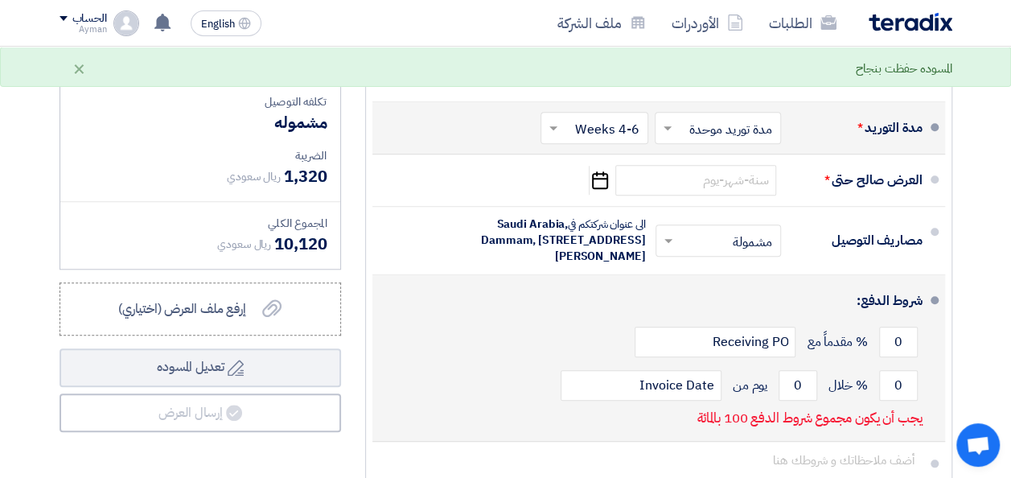
scroll to position [724, 0]
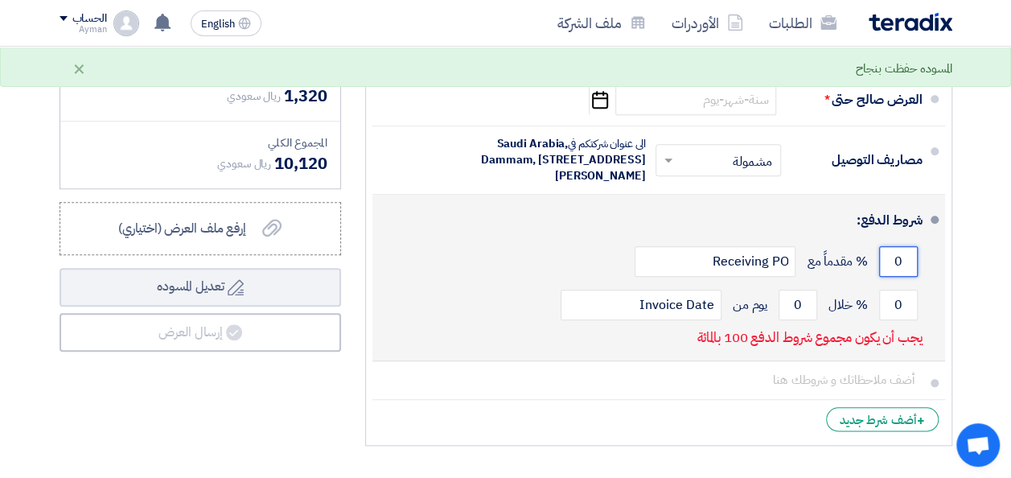
drag, startPoint x: 890, startPoint y: 287, endPoint x: 904, endPoint y: 286, distance: 13.7
click at [904, 277] on input "0" at bounding box center [898, 261] width 39 height 31
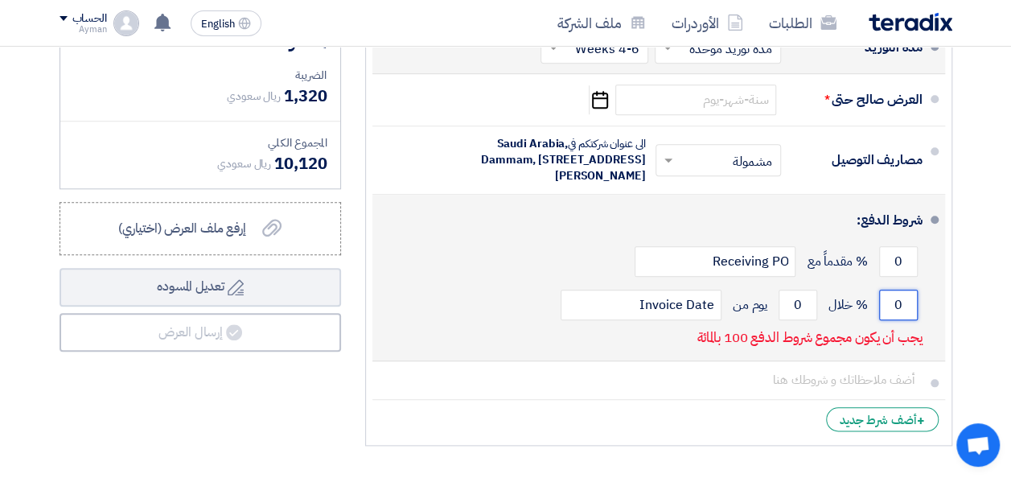
click at [891, 320] on input "0" at bounding box center [898, 305] width 39 height 31
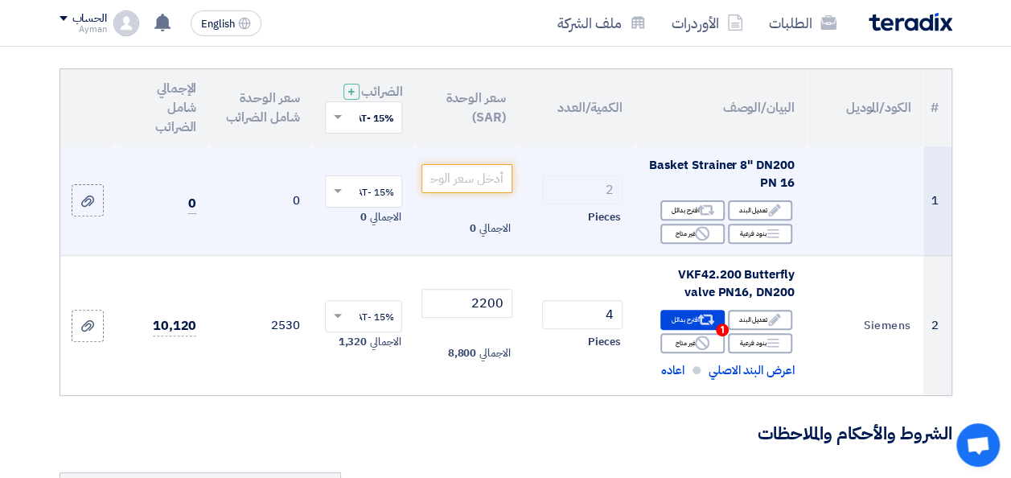
scroll to position [161, 0]
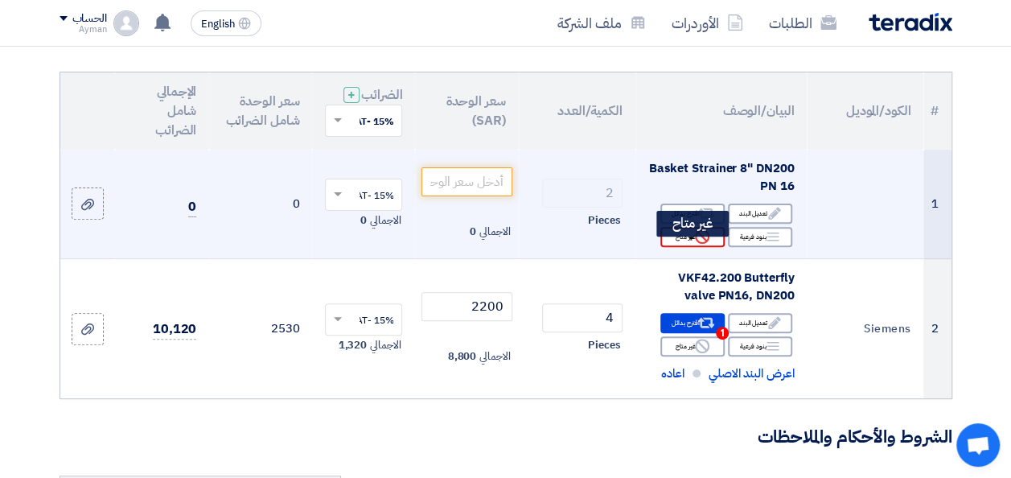
click at [674, 247] on div "Reject غير متاح" at bounding box center [693, 237] width 64 height 20
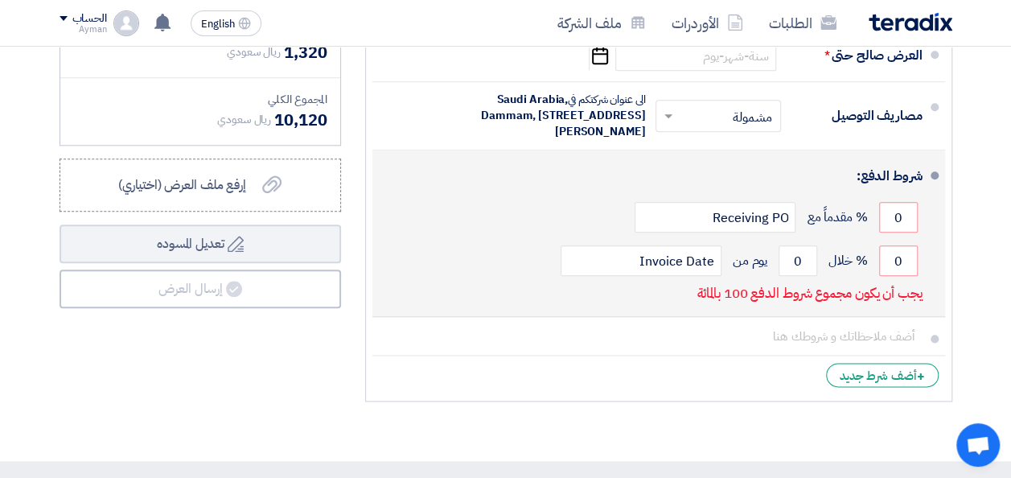
scroll to position [805, 0]
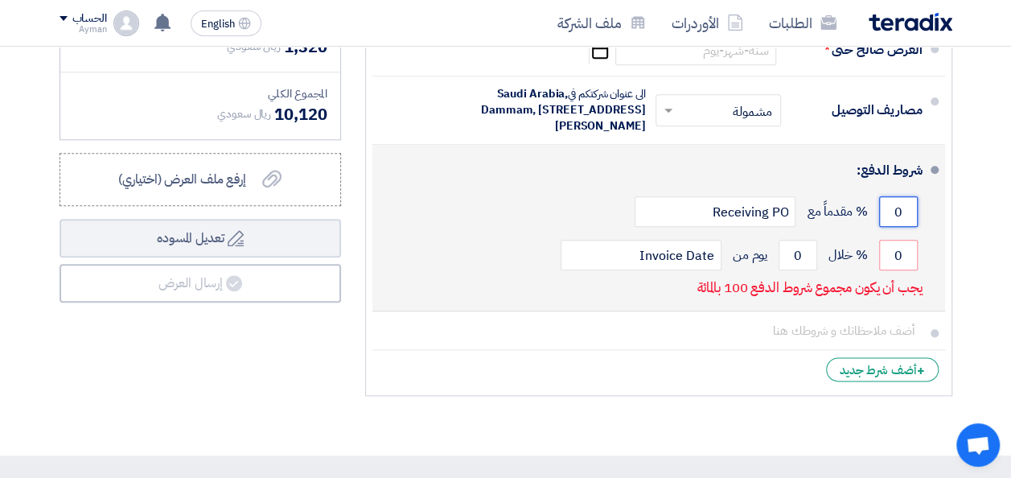
drag, startPoint x: 888, startPoint y: 242, endPoint x: 904, endPoint y: 241, distance: 16.1
click at [904, 227] on input "0" at bounding box center [898, 211] width 39 height 31
click at [896, 270] on input "0" at bounding box center [898, 255] width 39 height 31
click at [900, 227] on input "0" at bounding box center [898, 211] width 39 height 31
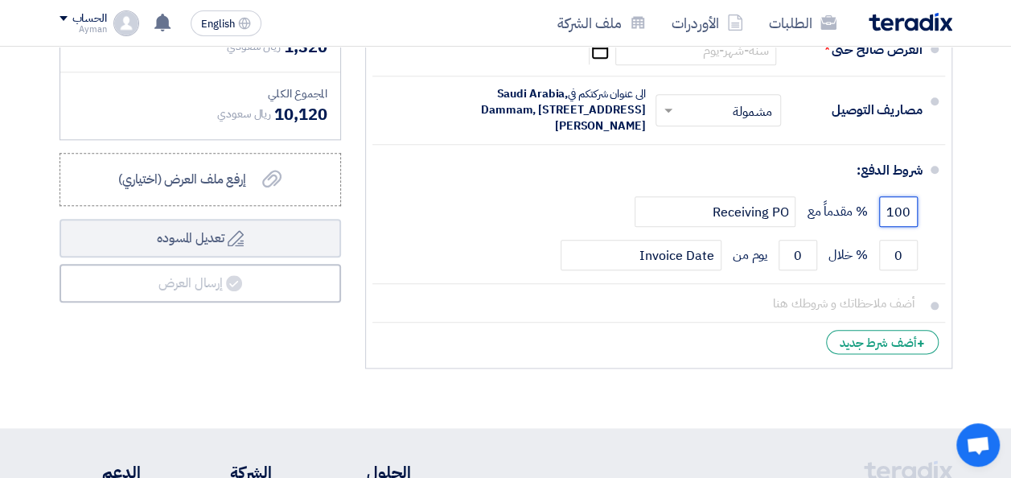
type input "100"
click at [652, 361] on li "+ أضف شرط جديد" at bounding box center [659, 342] width 573 height 39
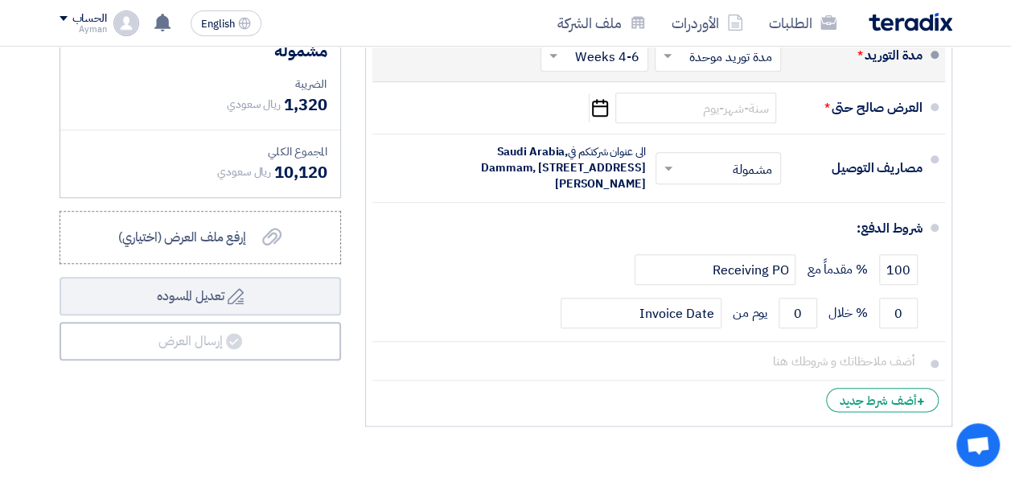
scroll to position [827, 0]
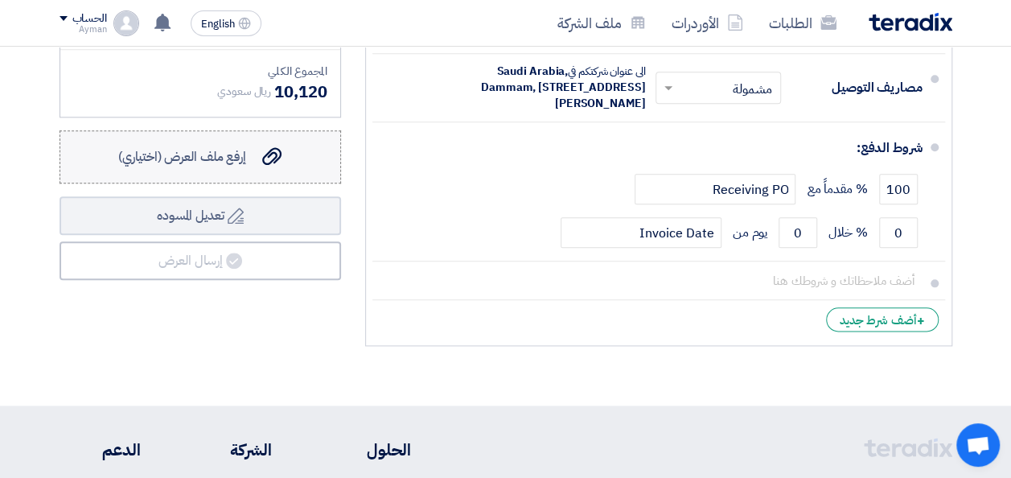
click at [229, 177] on label "إرفع ملف العرض (اختياري) إرفع ملف العرض (اختياري)" at bounding box center [201, 156] width 282 height 53
click at [0, 0] on input "إرفع ملف العرض (اختياري) إرفع ملف العرض (اختياري)" at bounding box center [0, 0] width 0 height 0
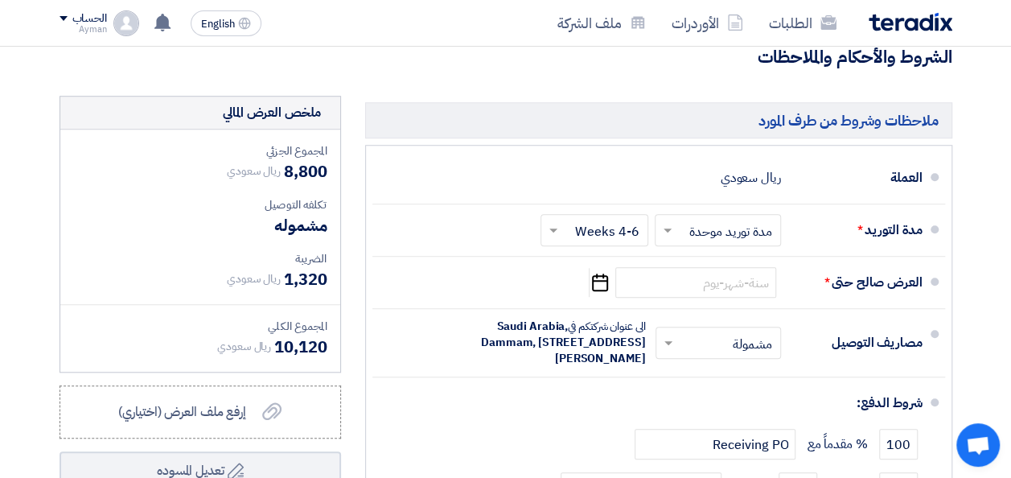
scroll to position [563, 0]
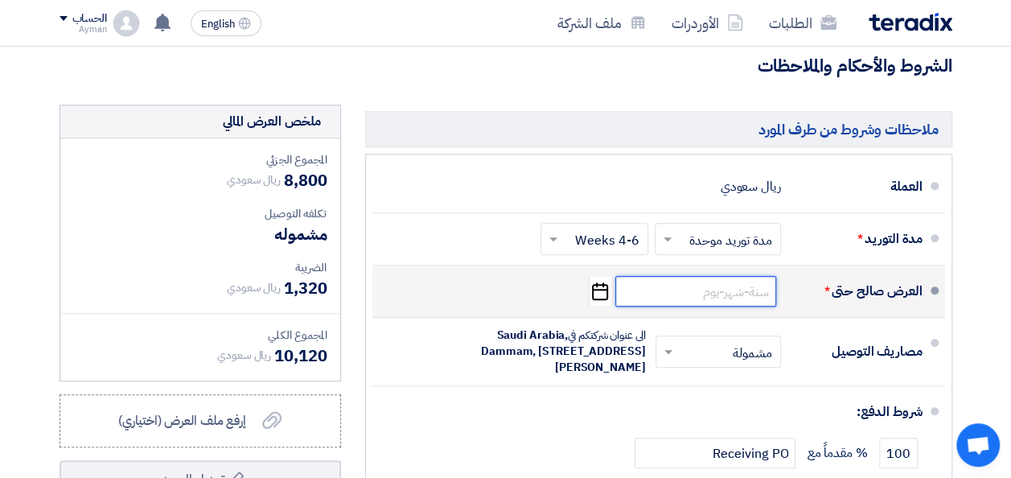
click at [719, 307] on input at bounding box center [696, 291] width 161 height 31
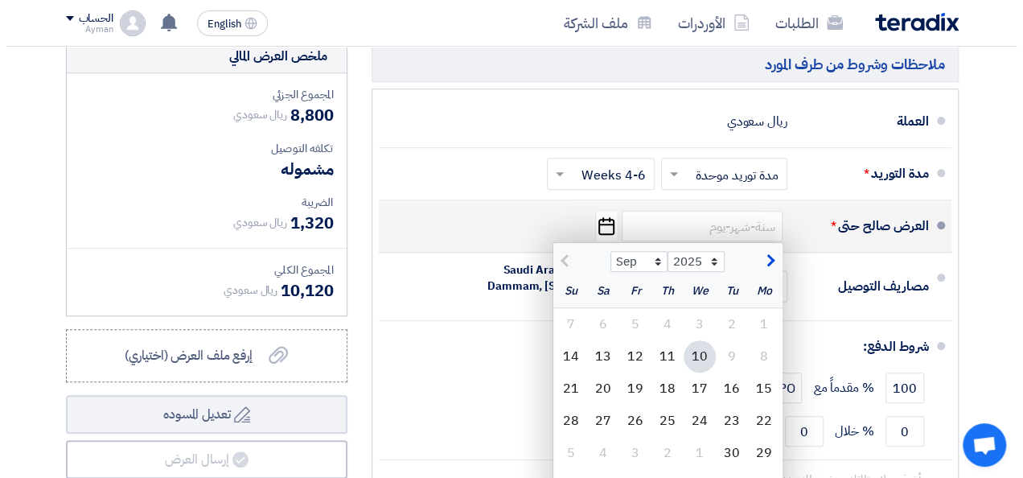
scroll to position [724, 0]
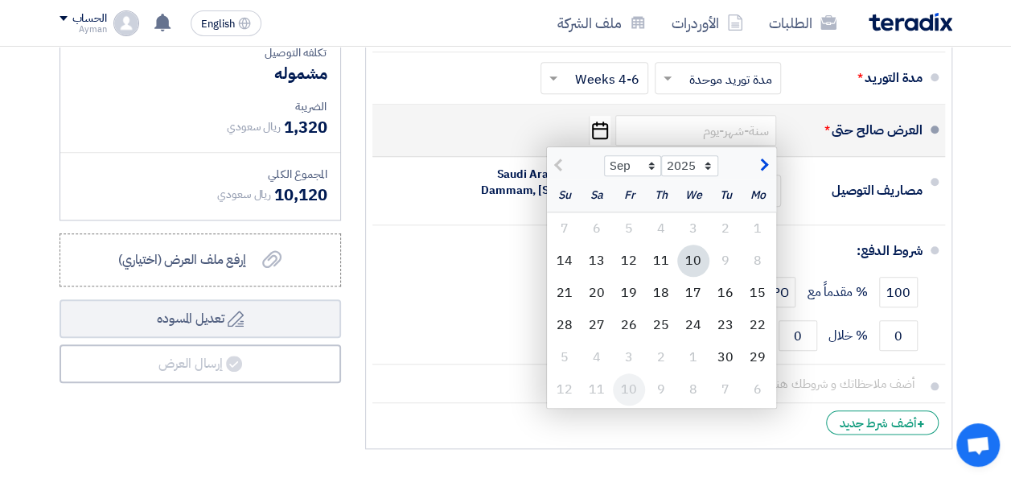
click at [634, 393] on div "10" at bounding box center [629, 389] width 32 height 32
type input "[DATE]"
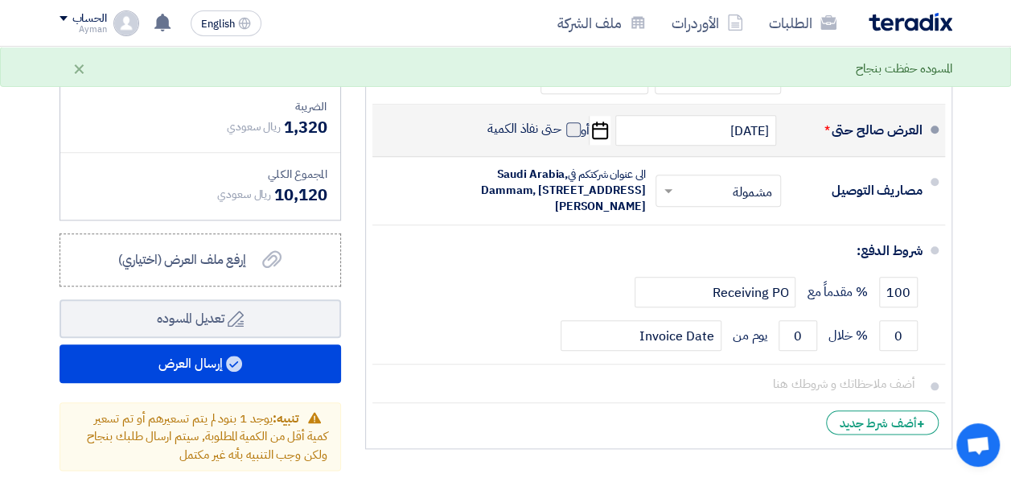
click at [568, 137] on span at bounding box center [573, 129] width 14 height 14
click at [562, 140] on input "حتى نفاذ الكمية" at bounding box center [522, 136] width 77 height 31
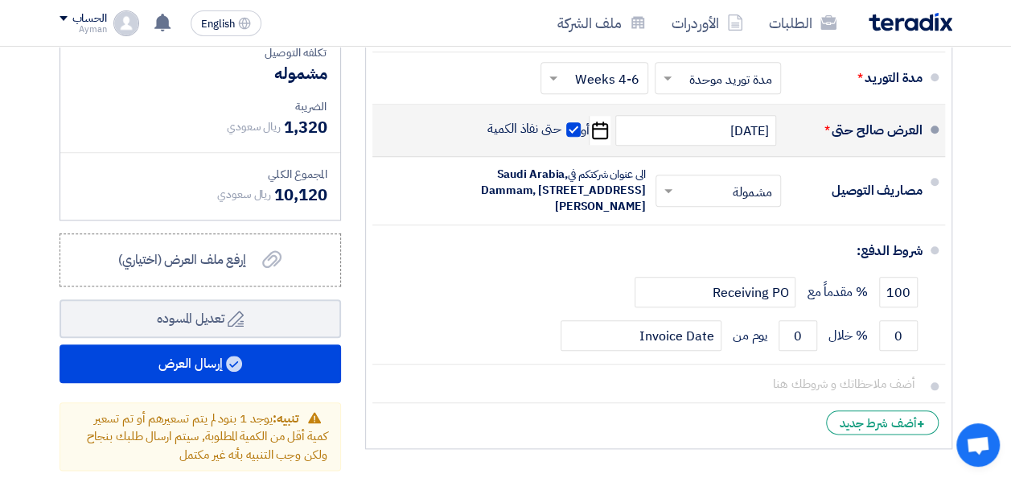
click at [574, 137] on span at bounding box center [573, 129] width 14 height 14
click at [562, 141] on input "حتى نفاذ الكمية" at bounding box center [522, 136] width 77 height 31
checkbox input "false"
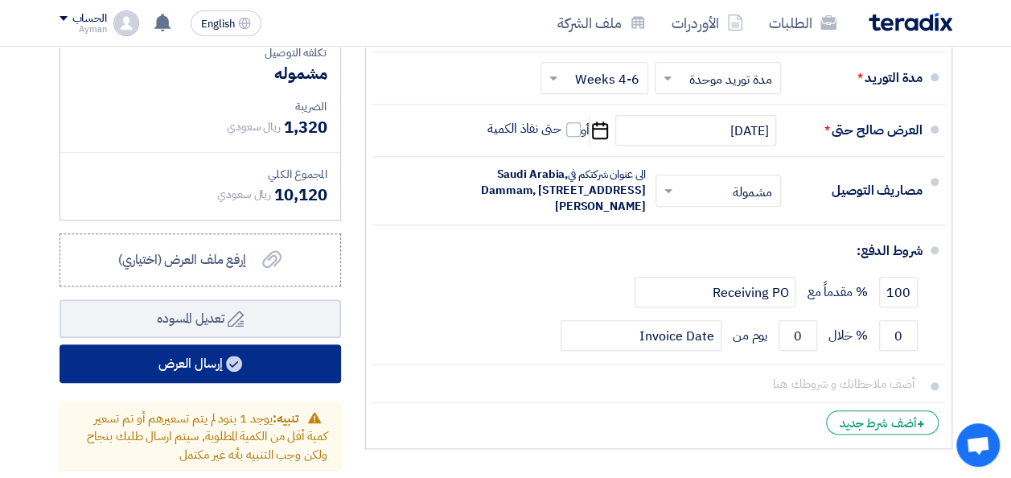
click at [232, 372] on icon at bounding box center [234, 364] width 16 height 16
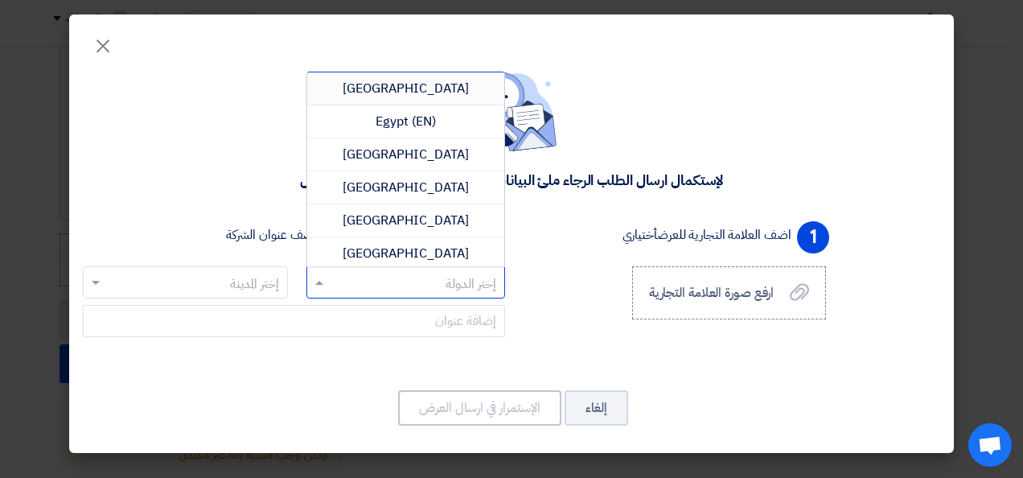
click at [460, 284] on input "text" at bounding box center [414, 283] width 167 height 27
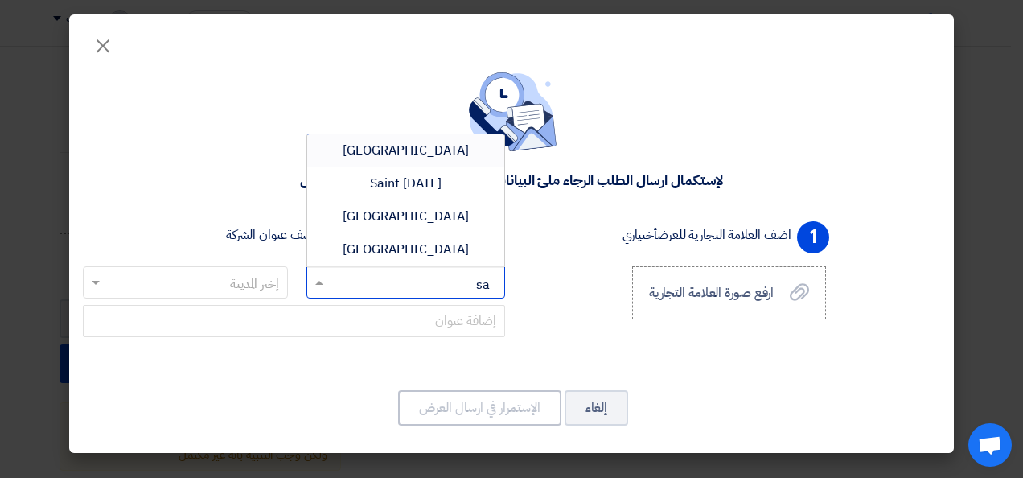
type input "sau"
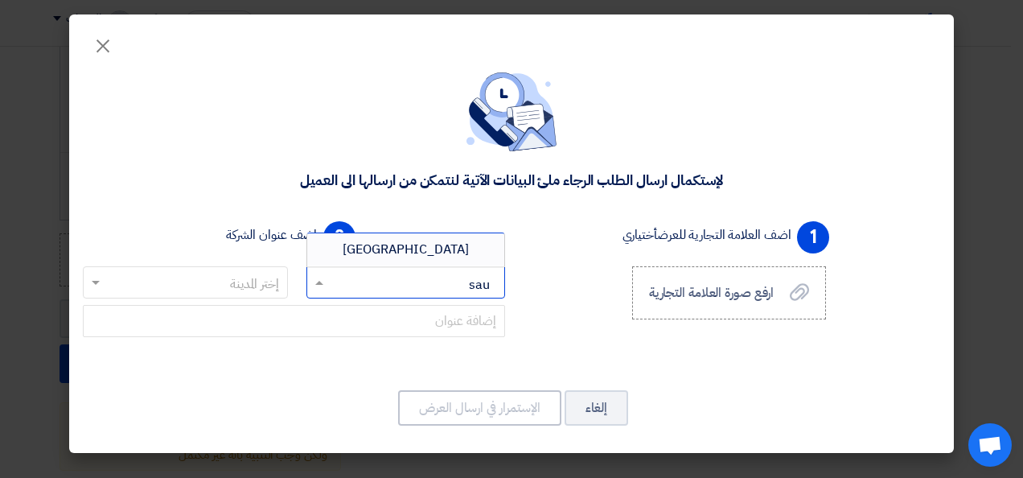
click at [460, 252] on div "[GEOGRAPHIC_DATA]" at bounding box center [406, 249] width 198 height 32
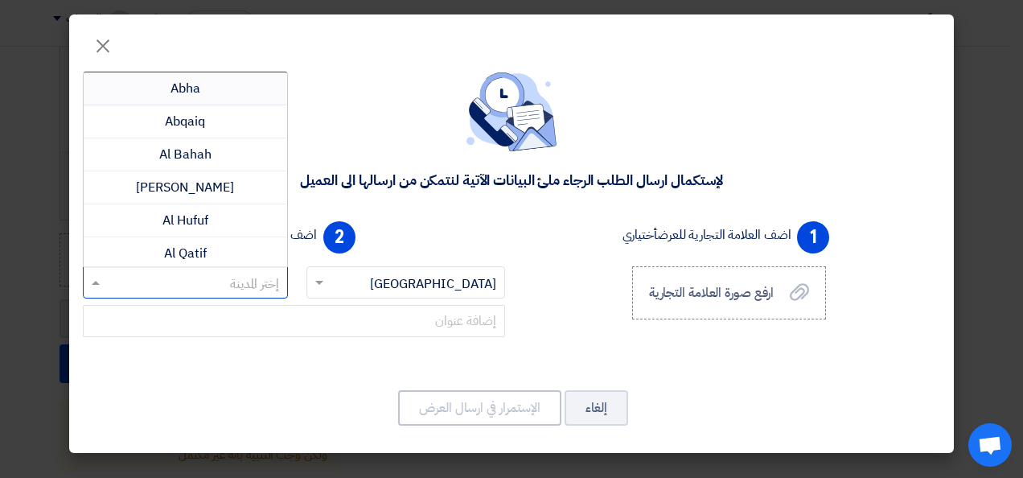
click at [241, 282] on input "text" at bounding box center [194, 283] width 173 height 27
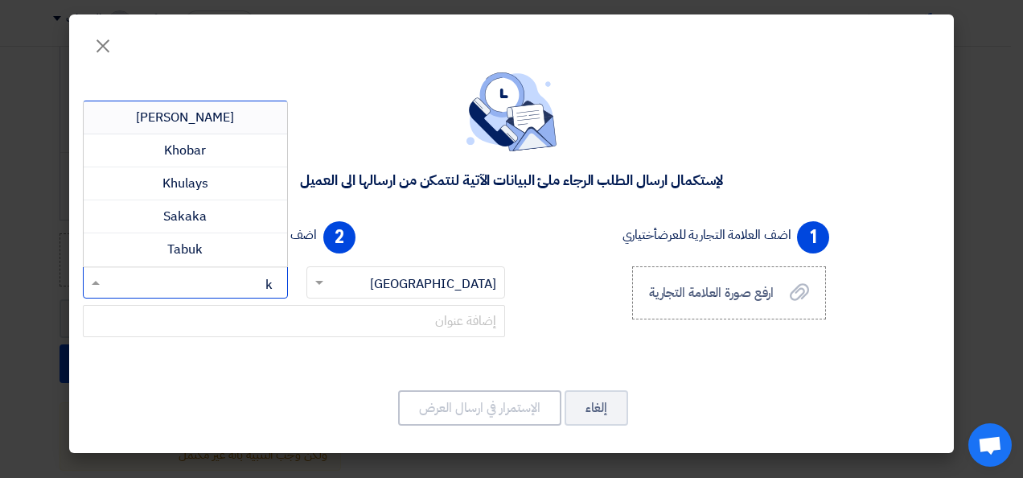
type input "kh"
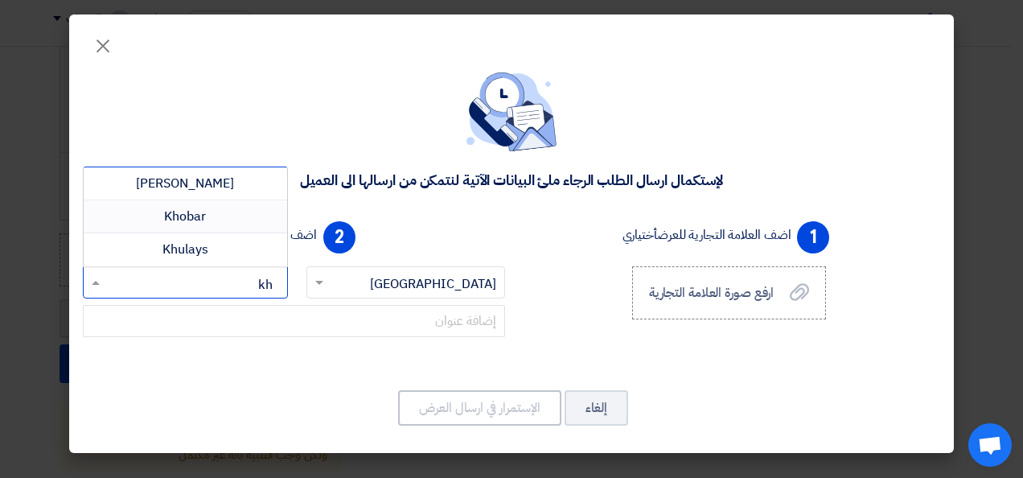
click at [198, 220] on span "Khobar" at bounding box center [185, 216] width 42 height 19
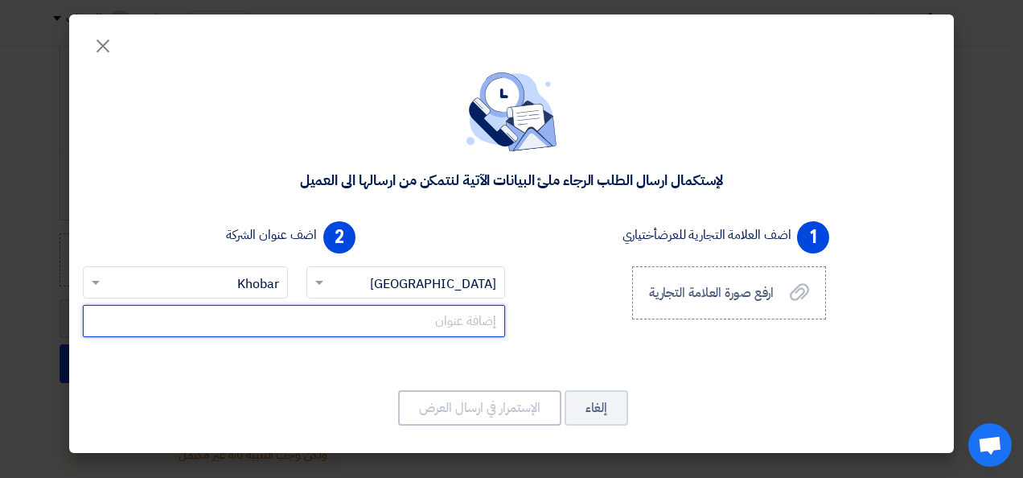
click at [422, 319] on input "text" at bounding box center [294, 321] width 422 height 32
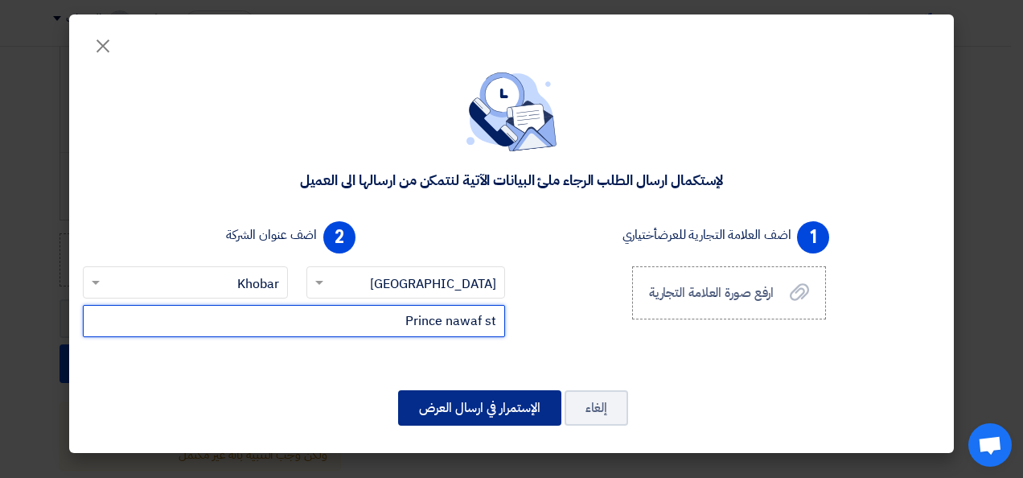
type input "Prince nawaf st"
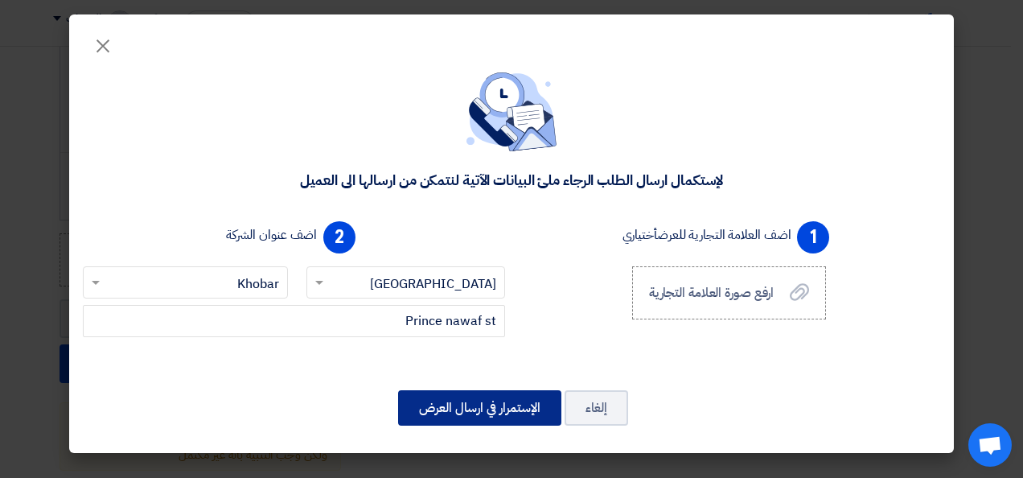
click at [470, 402] on button "الإستمرار في ارسال العرض" at bounding box center [479, 407] width 163 height 35
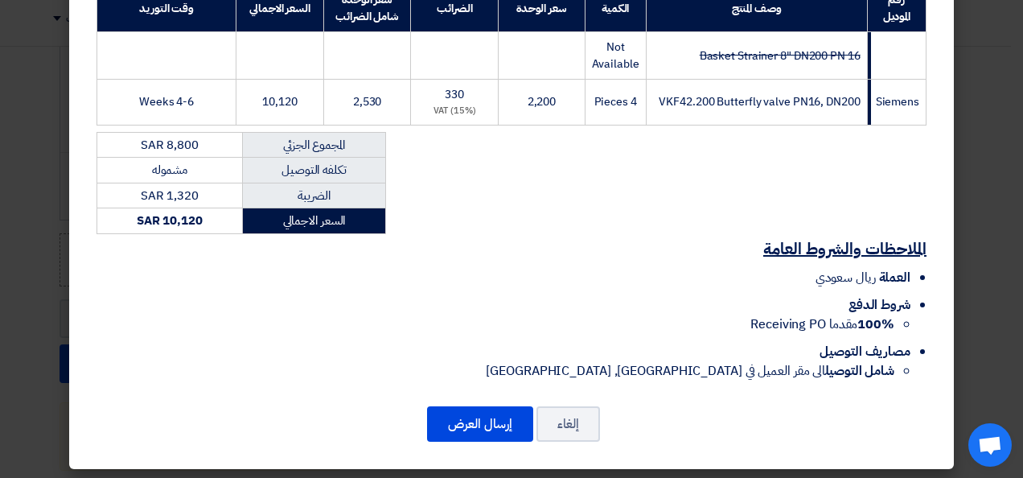
scroll to position [275, 0]
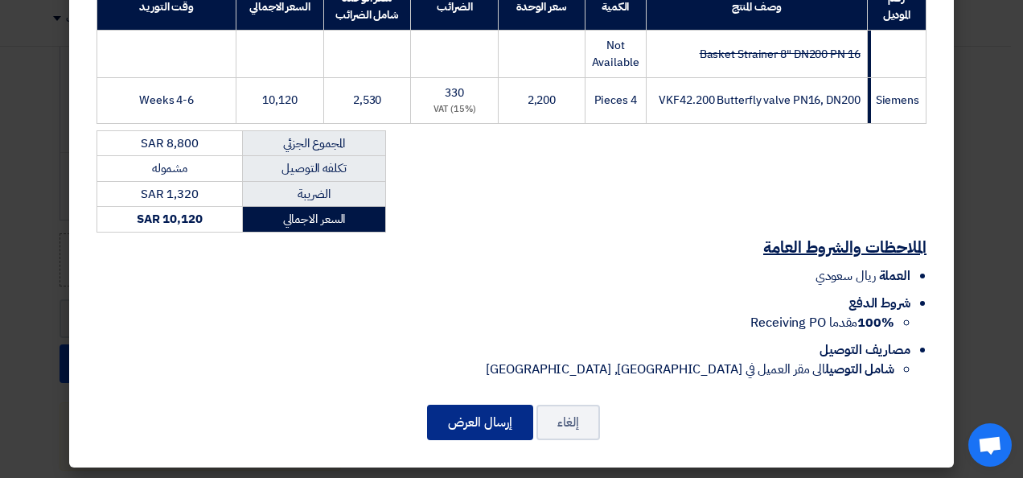
click at [480, 417] on button "إرسال العرض" at bounding box center [480, 422] width 106 height 35
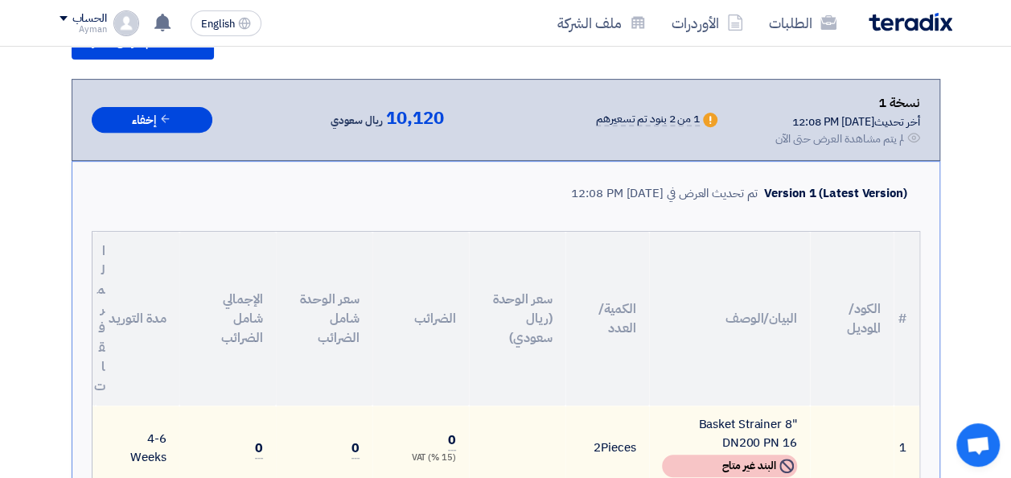
scroll to position [1213, 0]
